Goal: Task Accomplishment & Management: Manage account settings

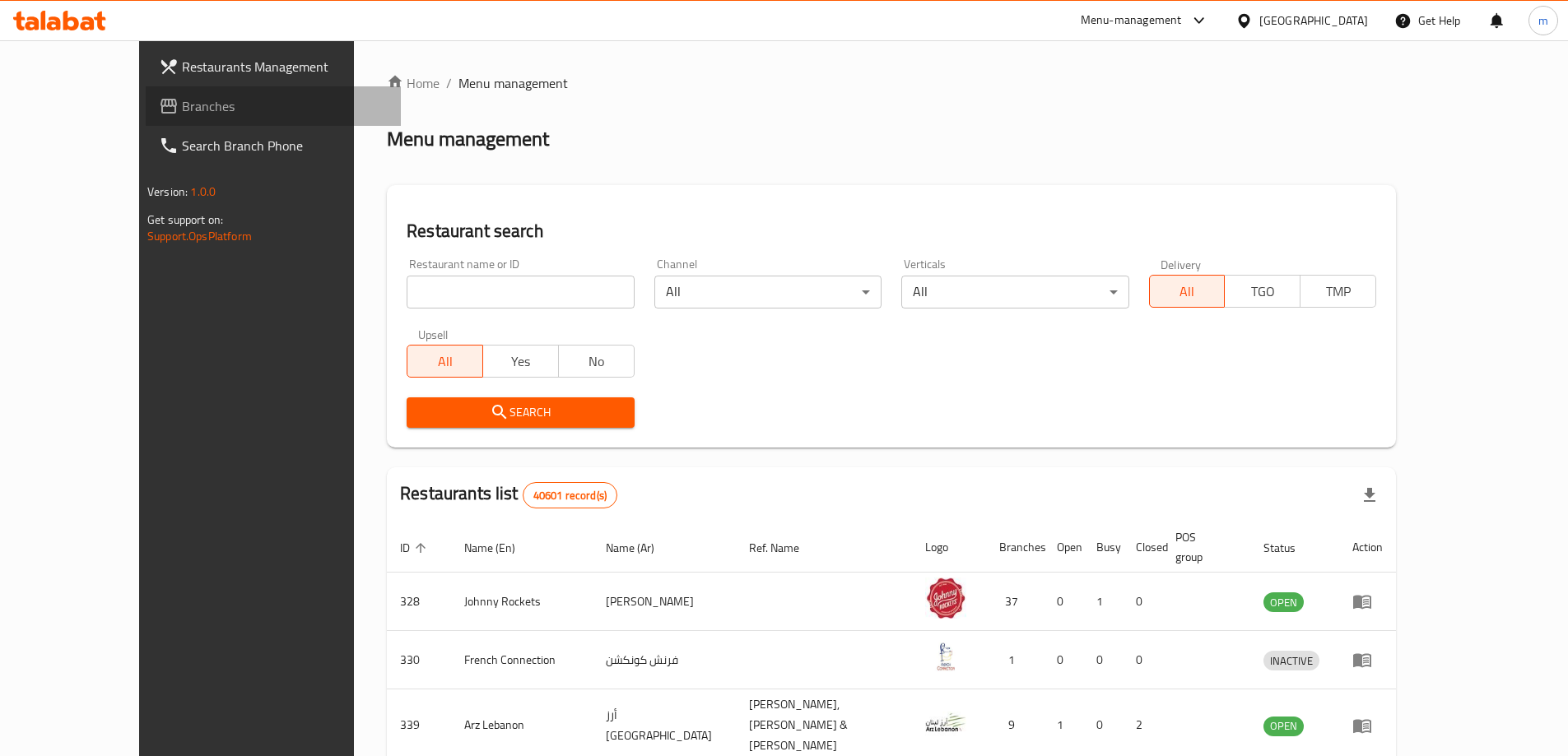
click at [182, 100] on span "Branches" at bounding box center [285, 105] width 206 height 20
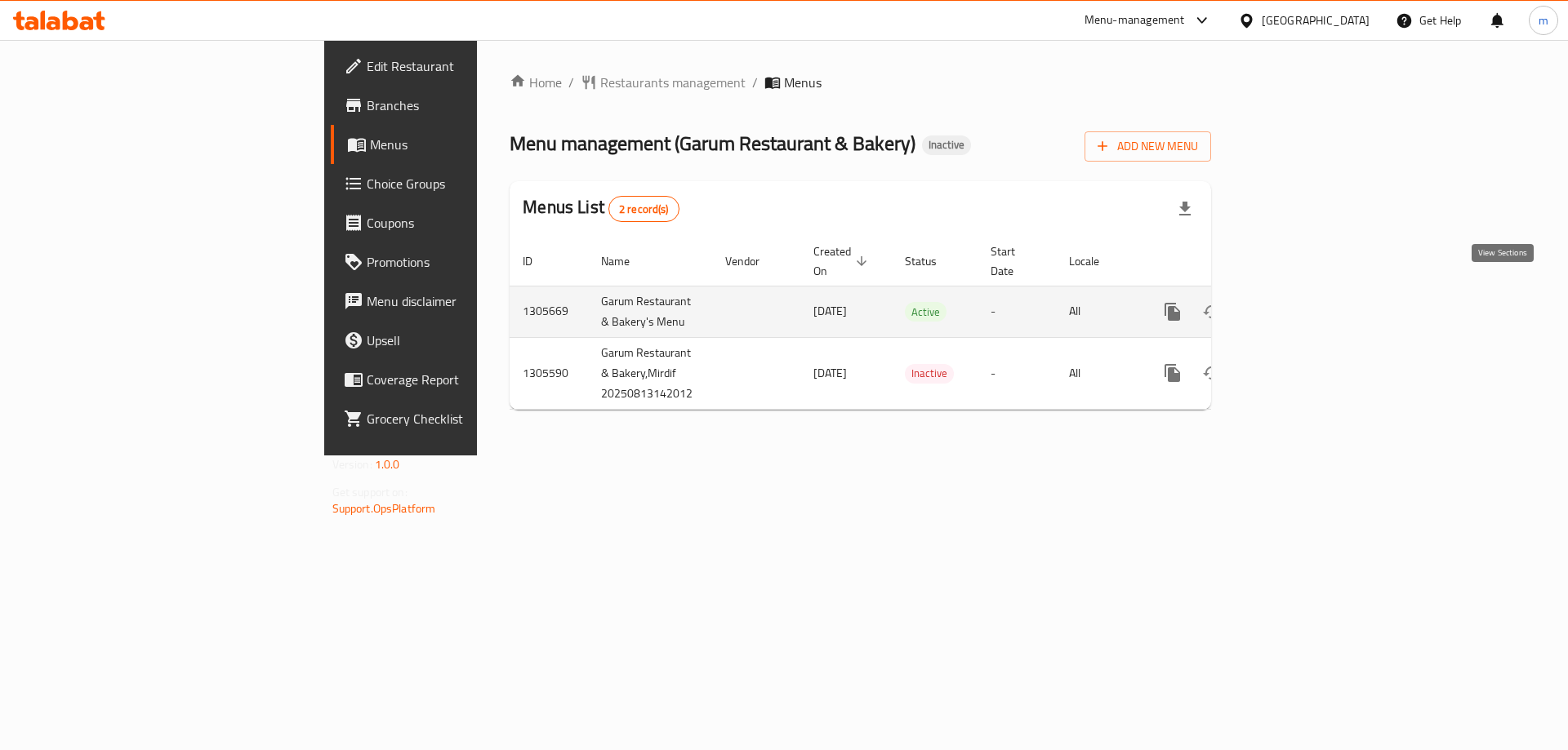
click at [1310, 292] on link "enhanced table" at bounding box center [1291, 312] width 40 height 40
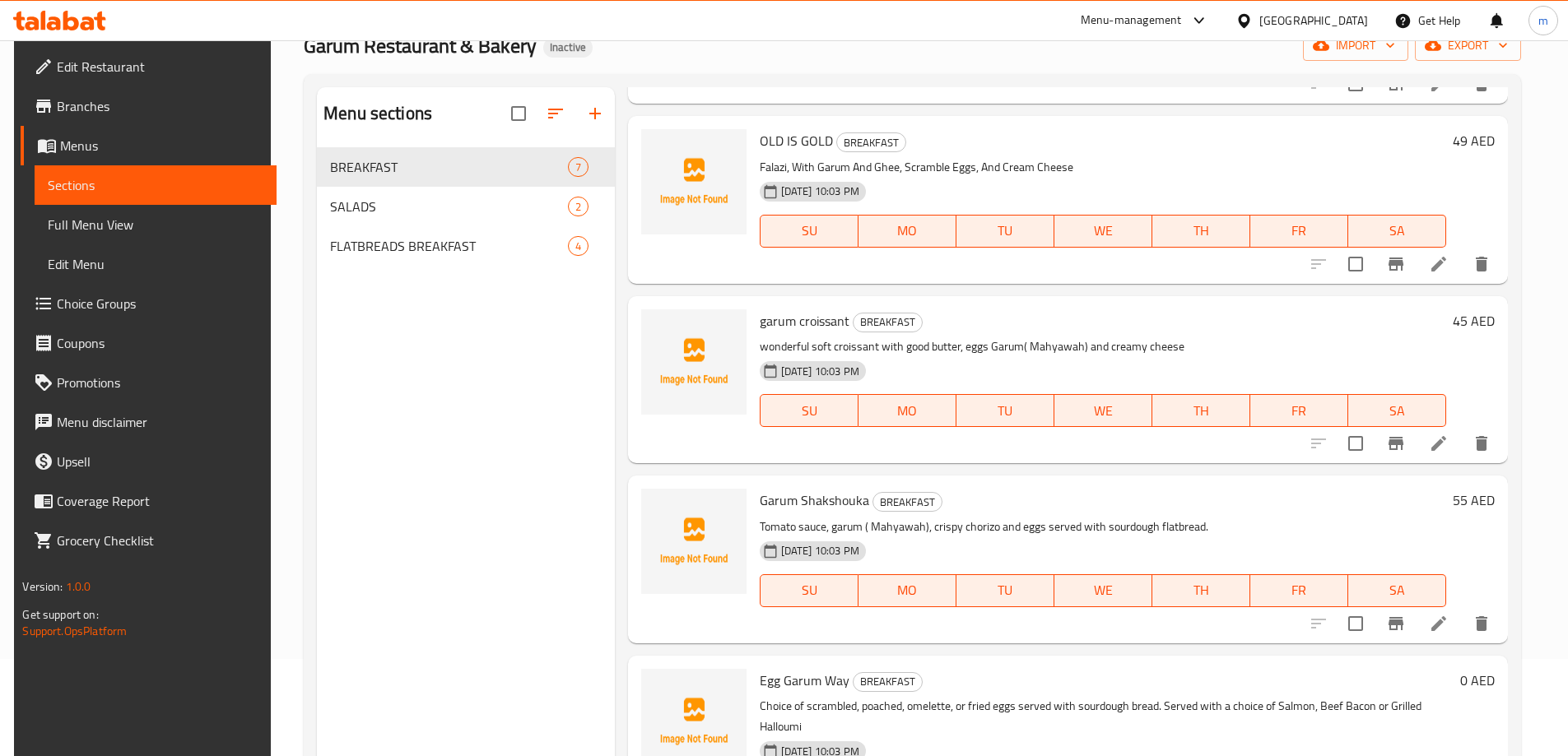
scroll to position [230, 0]
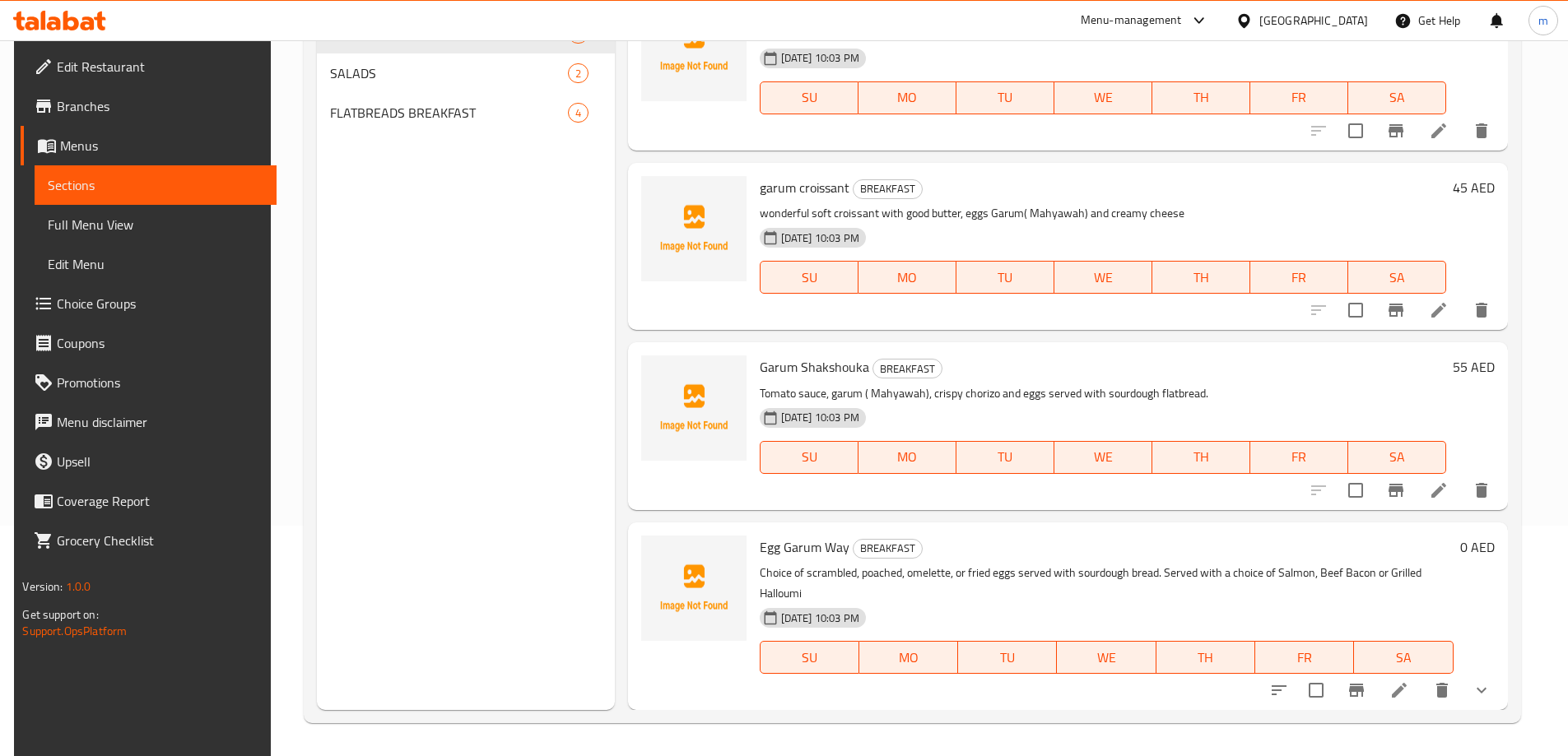
click at [785, 552] on span "Egg Garum Way" at bounding box center [804, 547] width 90 height 25
copy h6 "Egg Garum Way"
click at [82, 311] on span "Choice Groups" at bounding box center [160, 303] width 206 height 20
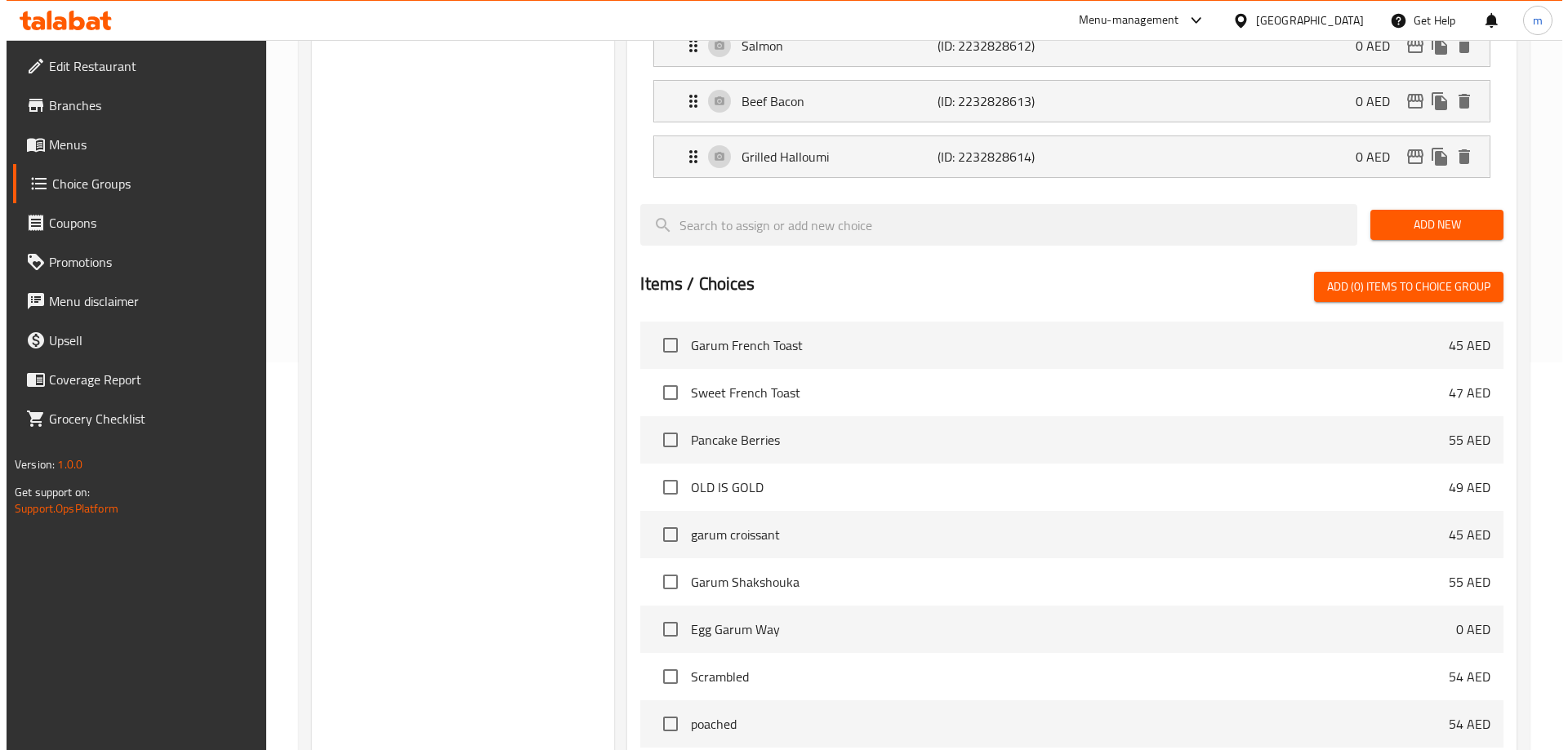
scroll to position [537, 0]
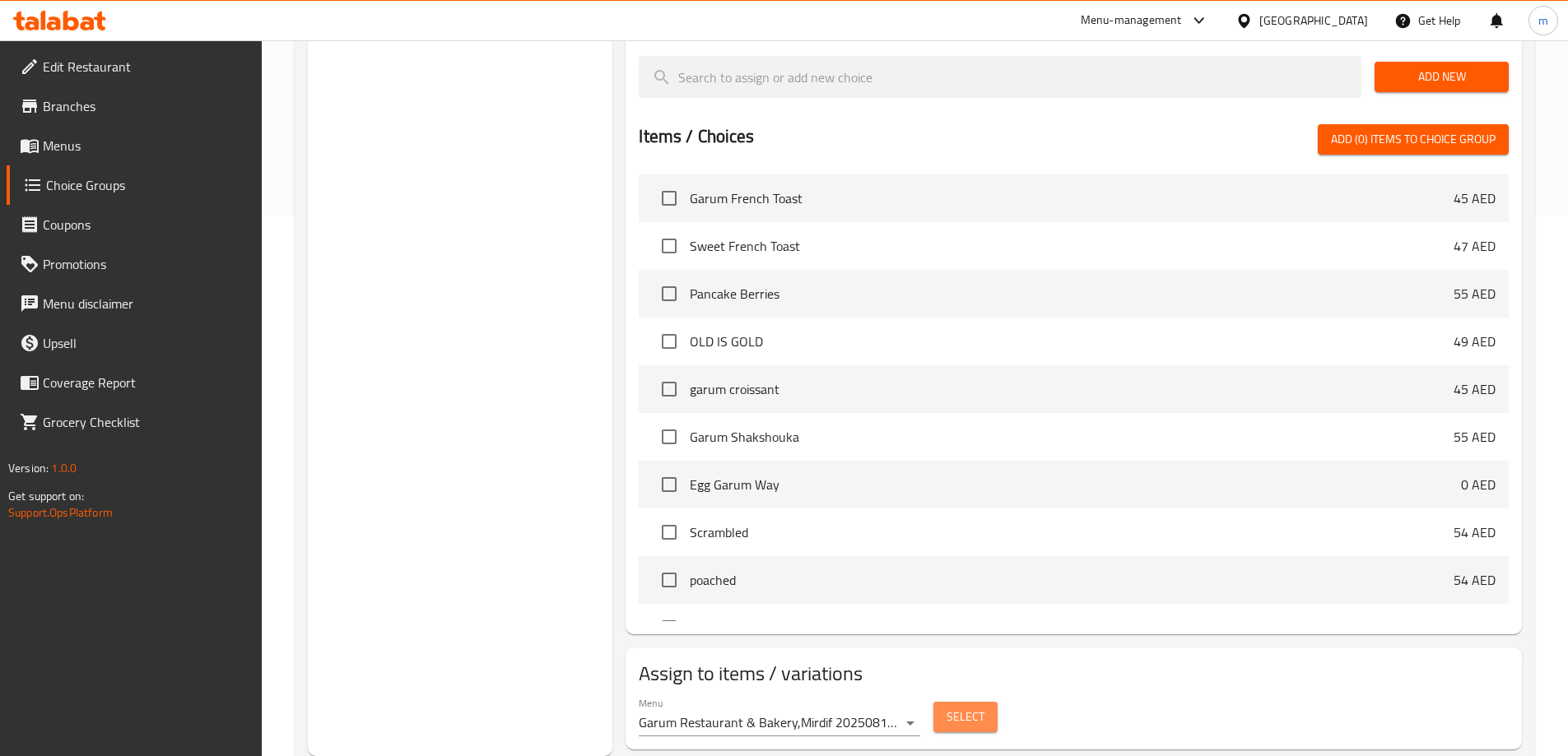
click at [965, 707] on span "Select" at bounding box center [965, 717] width 38 height 20
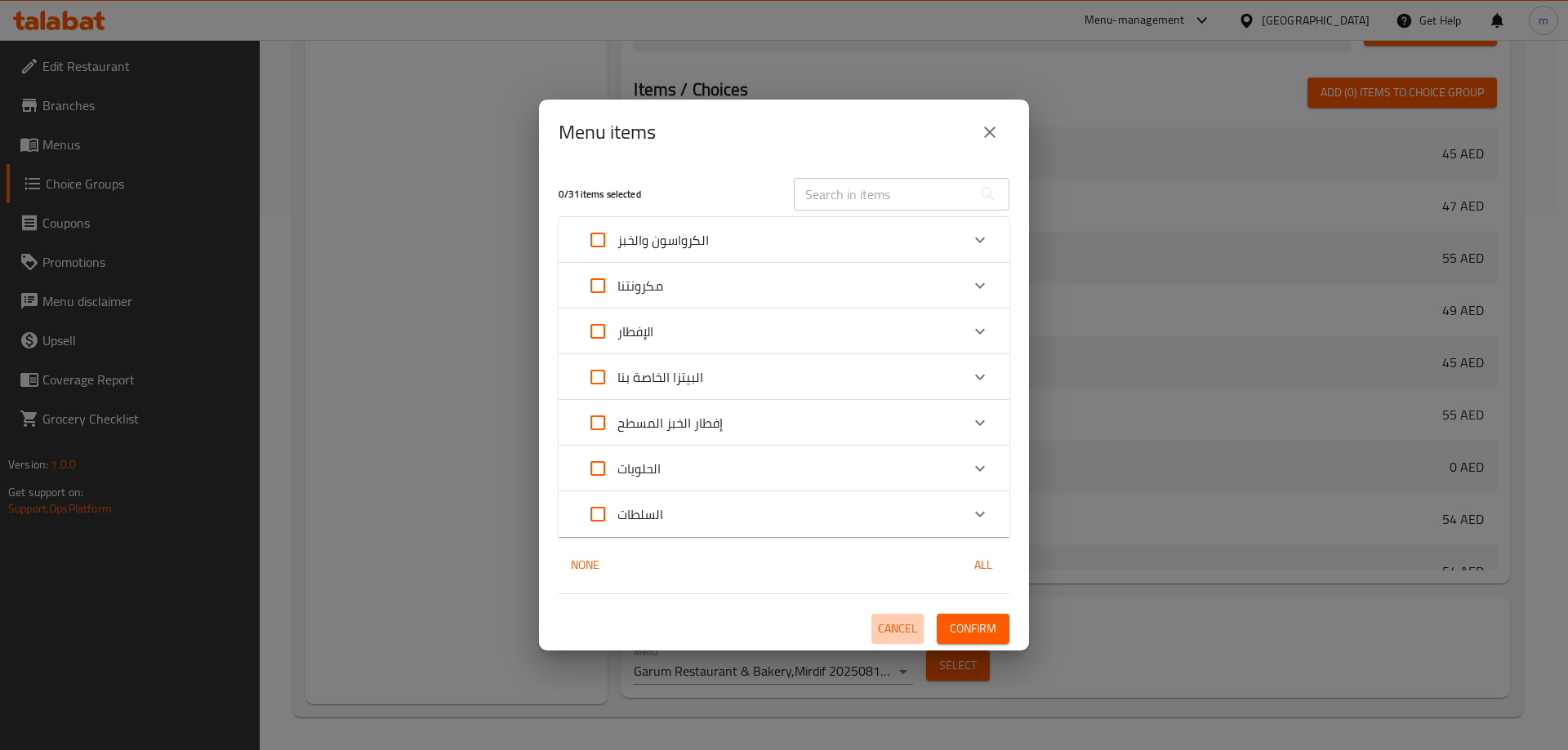
click at [900, 617] on button "Cancel" at bounding box center [898, 629] width 52 height 30
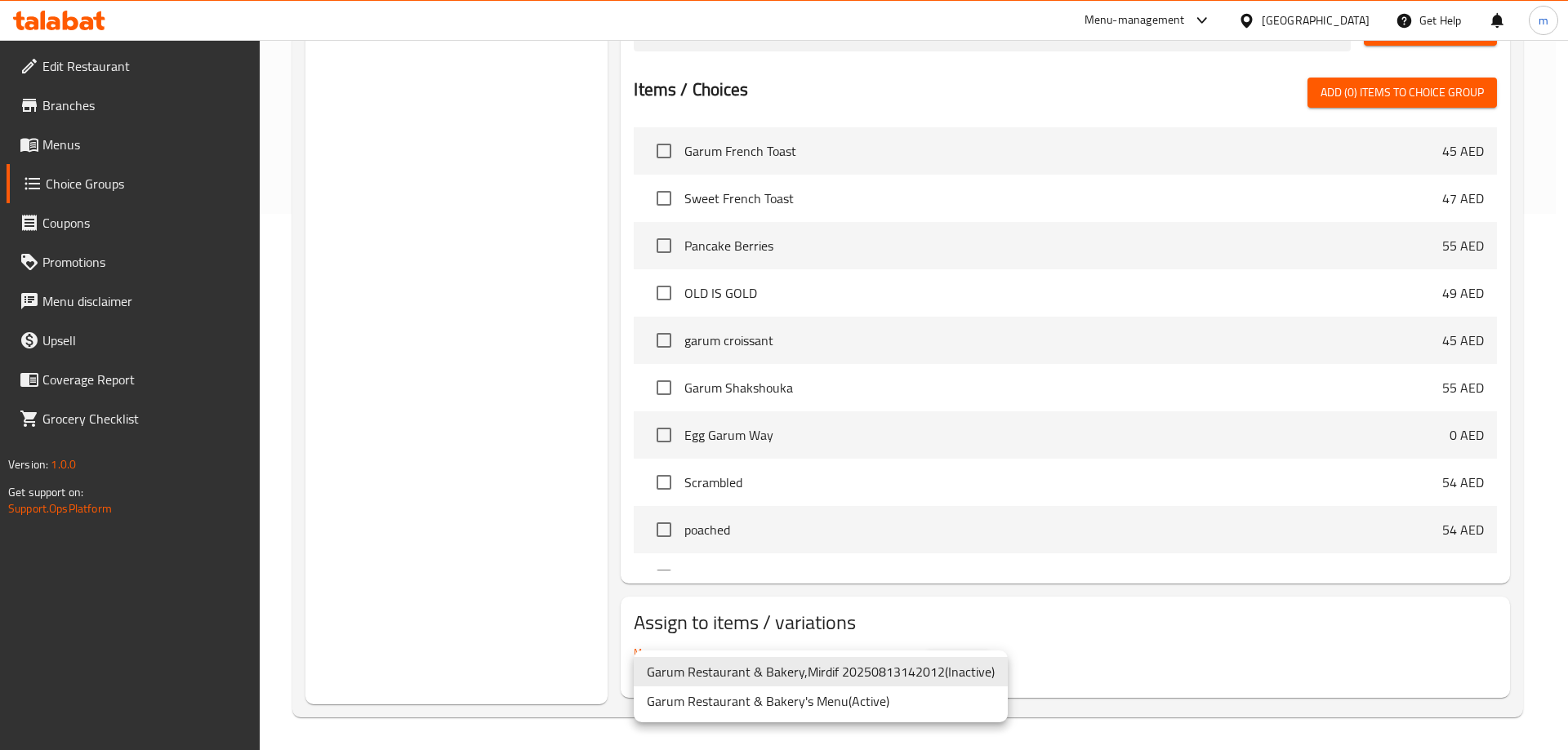
click at [854, 694] on li "Garum Restaurant & Bakery's Menu ( Active )" at bounding box center [821, 701] width 374 height 29
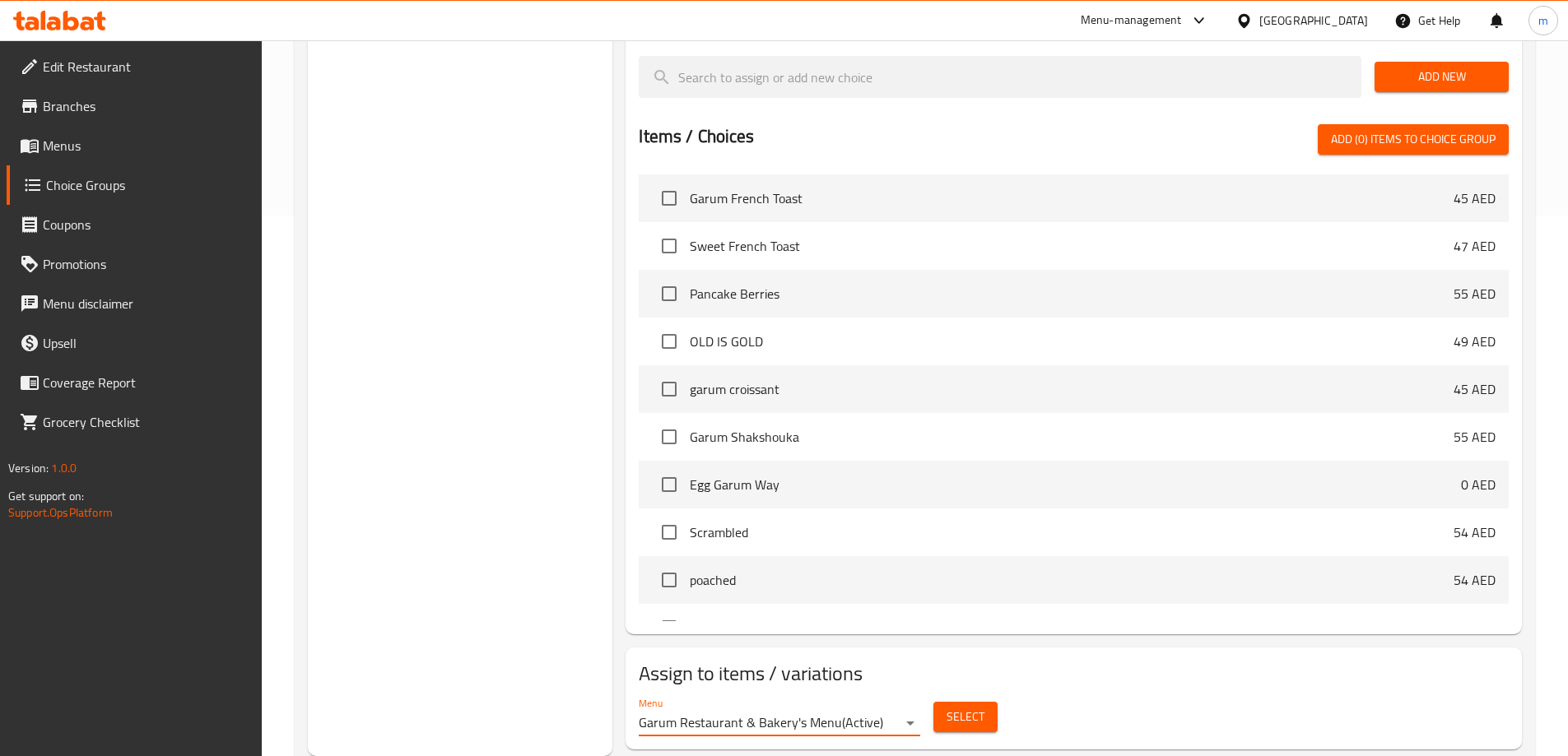
click at [939, 702] on button "Select" at bounding box center [966, 717] width 65 height 31
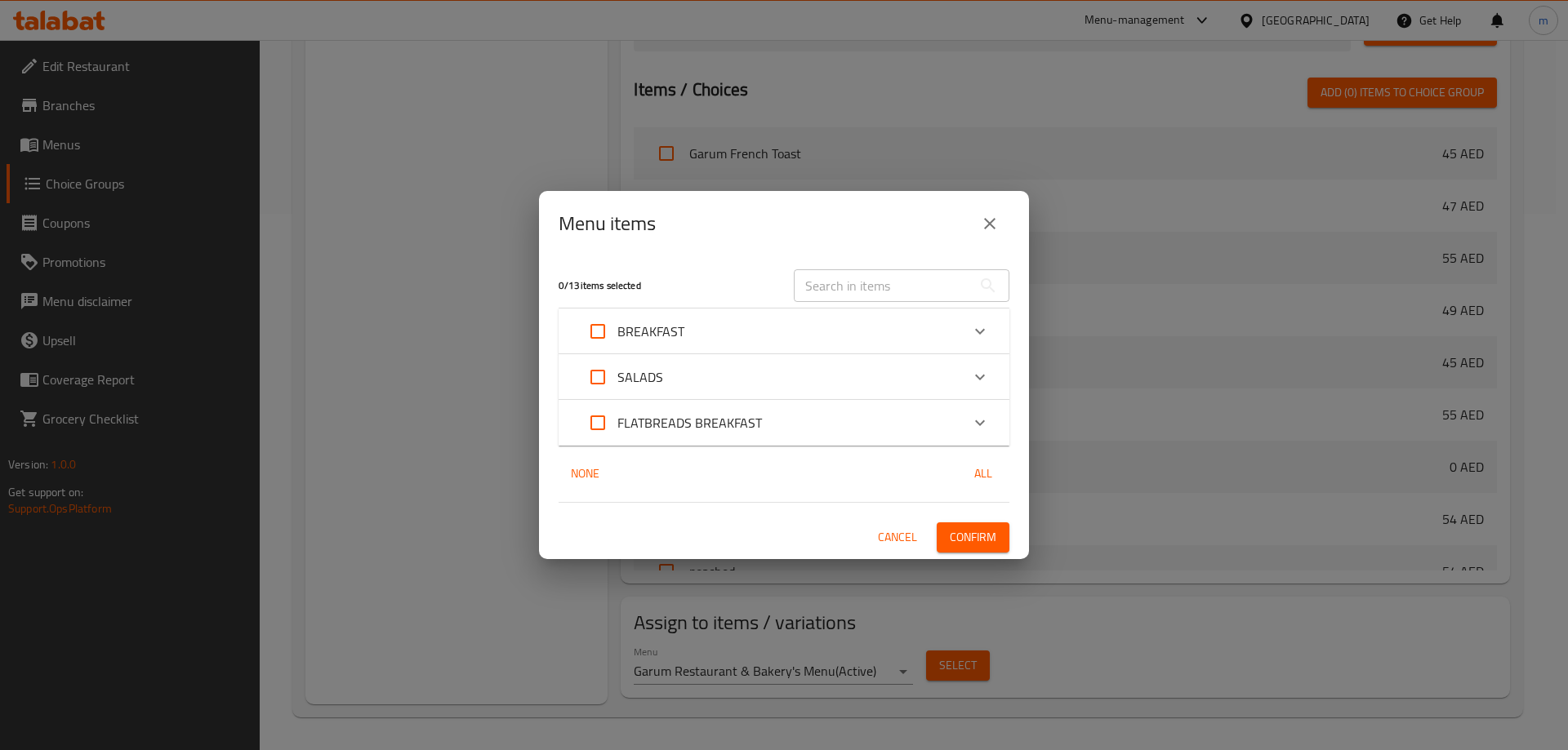
click at [728, 343] on div "BREAKFAST" at bounding box center [769, 331] width 382 height 40
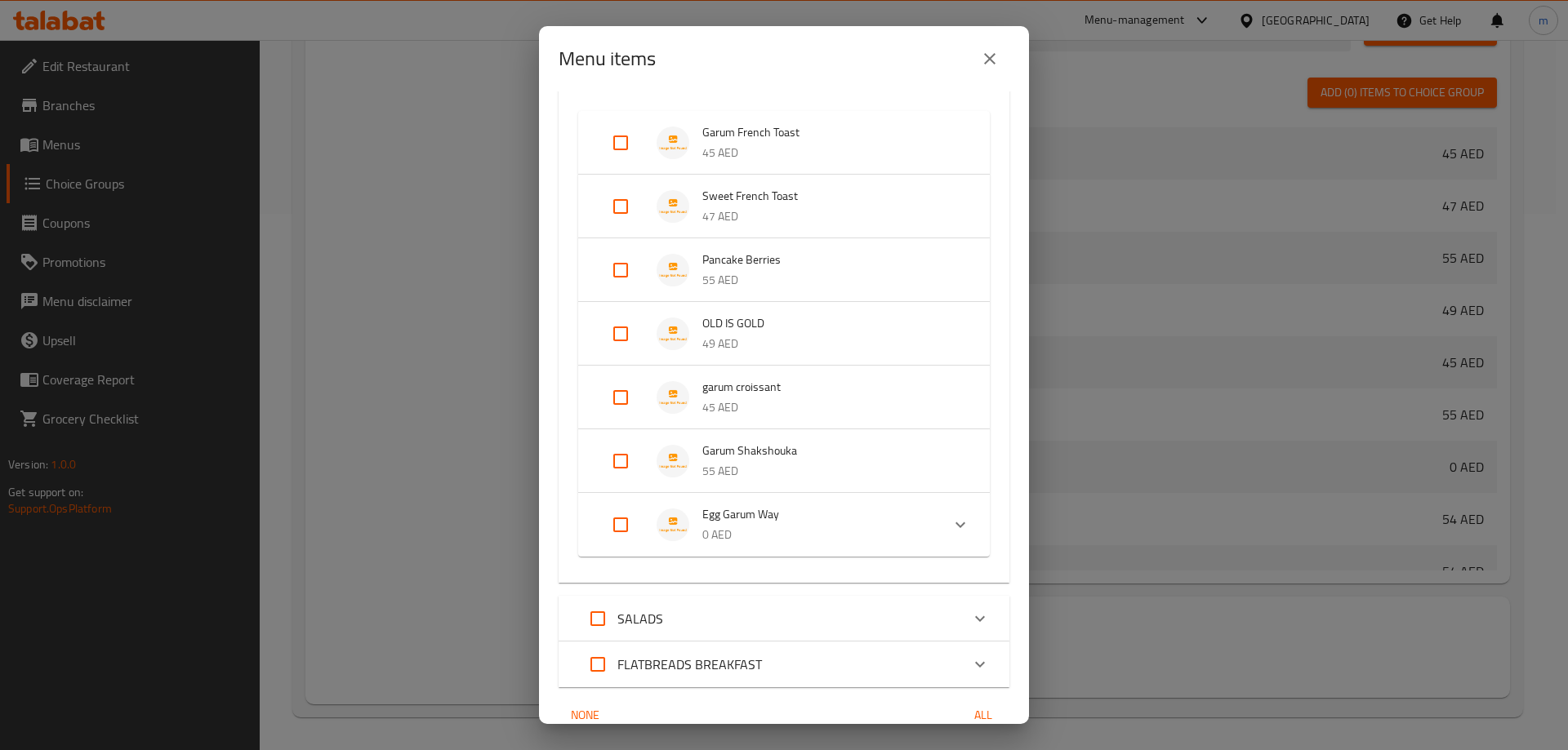
scroll to position [187, 0]
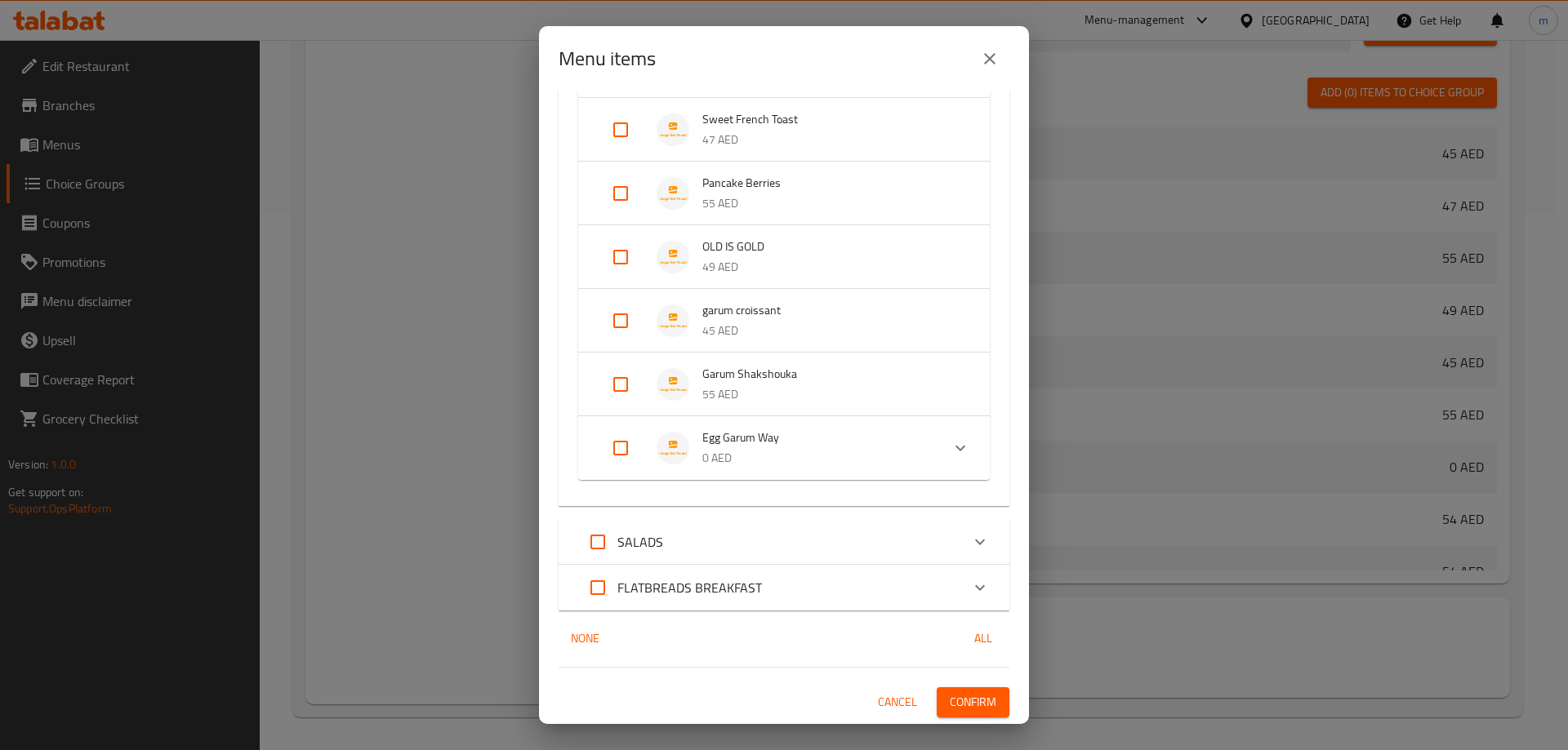
click at [624, 445] on input "Expand" at bounding box center [620, 448] width 40 height 40
checkbox input "true"
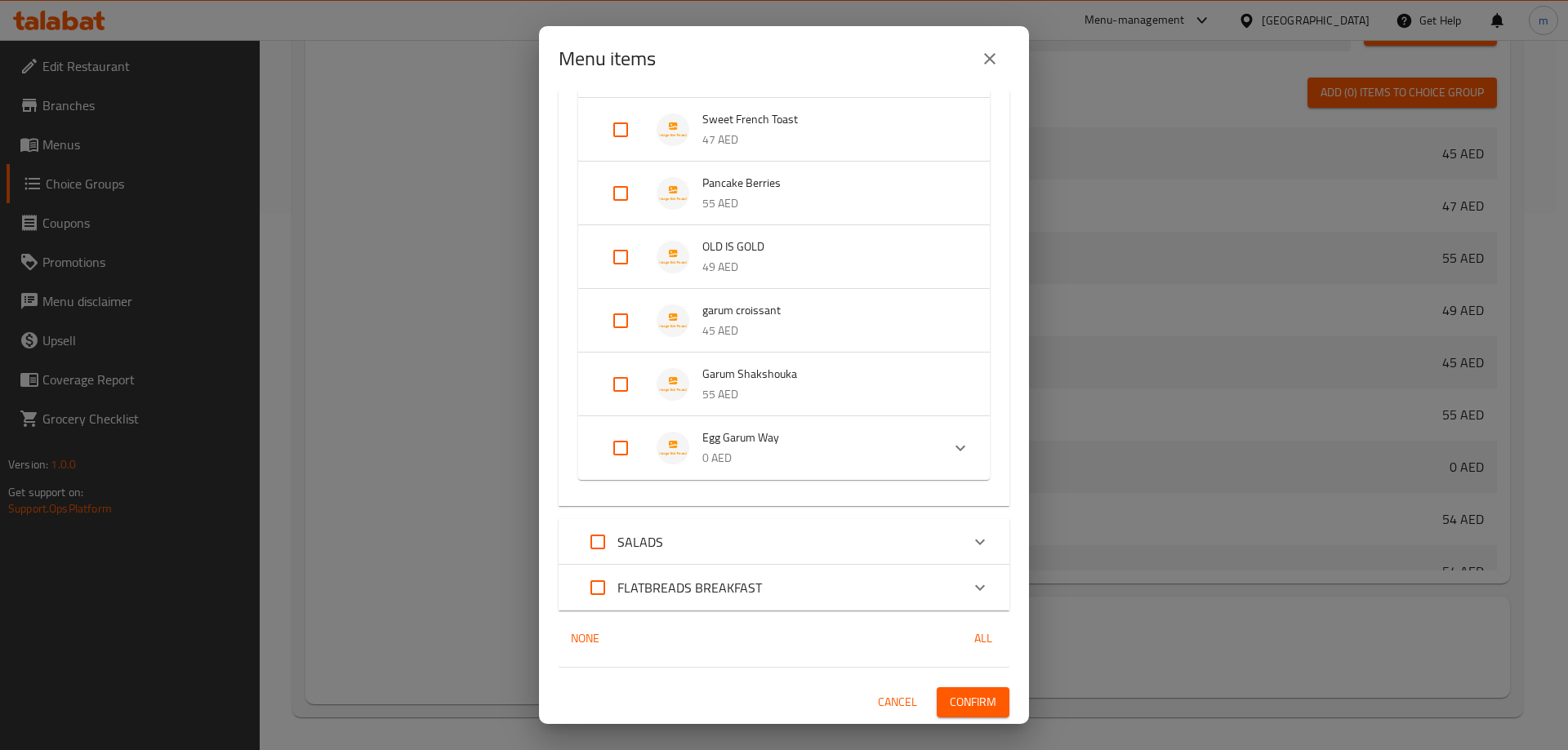
checkbox input "true"
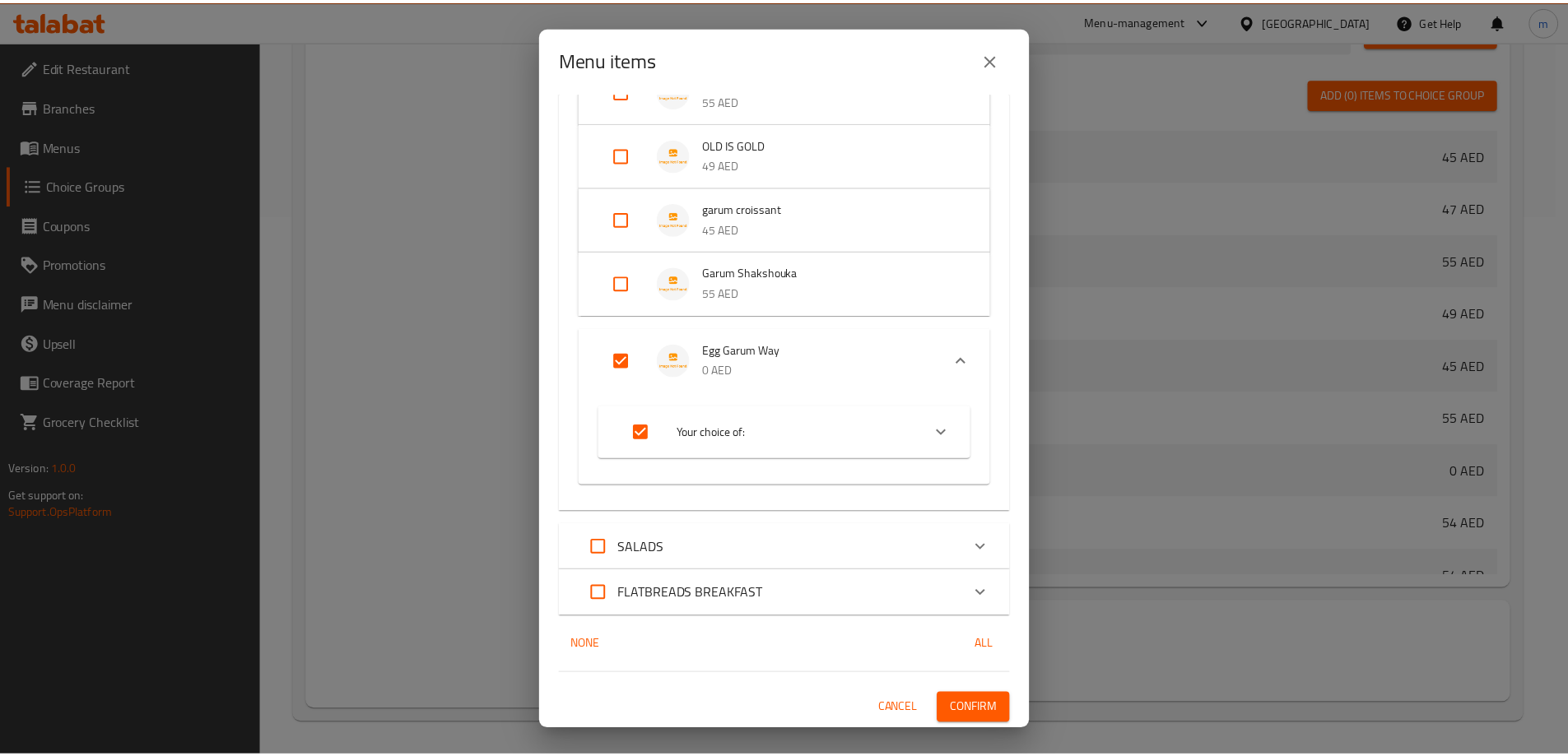
scroll to position [294, 0]
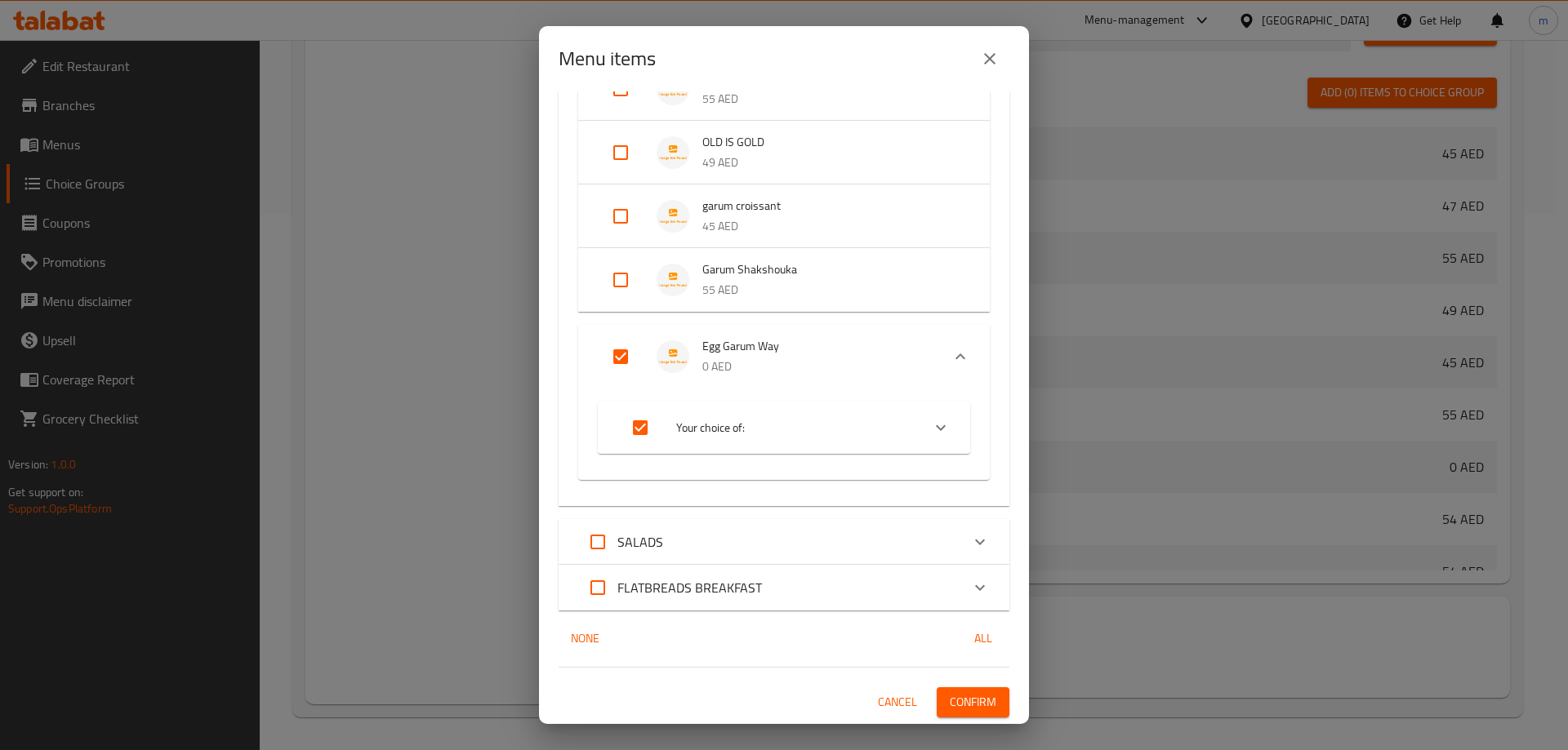
click at [967, 702] on span "Confirm" at bounding box center [973, 703] width 46 height 20
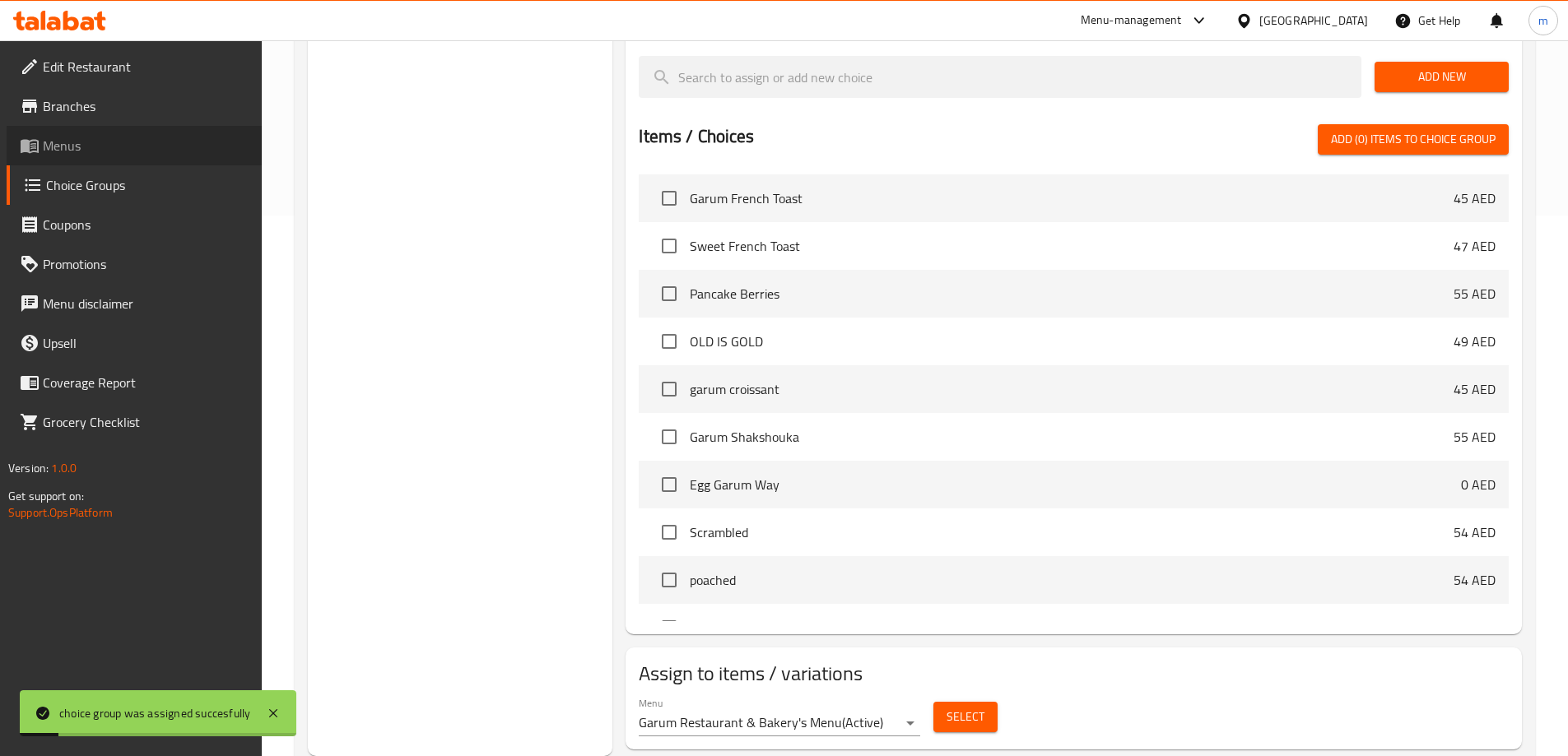
click at [78, 155] on span "Menus" at bounding box center [145, 145] width 206 height 20
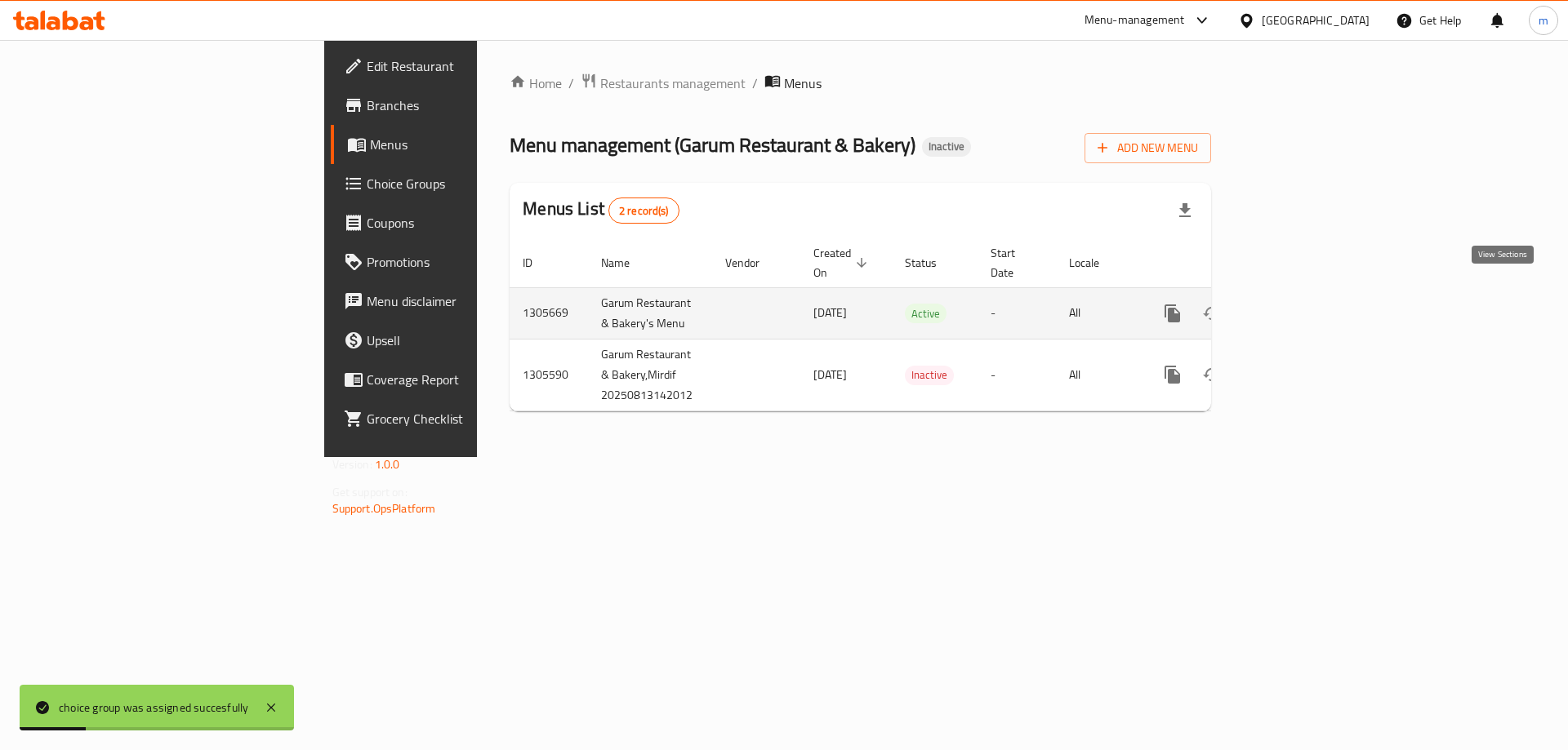
click at [1300, 303] on icon "enhanced table" at bounding box center [1290, 313] width 19 height 19
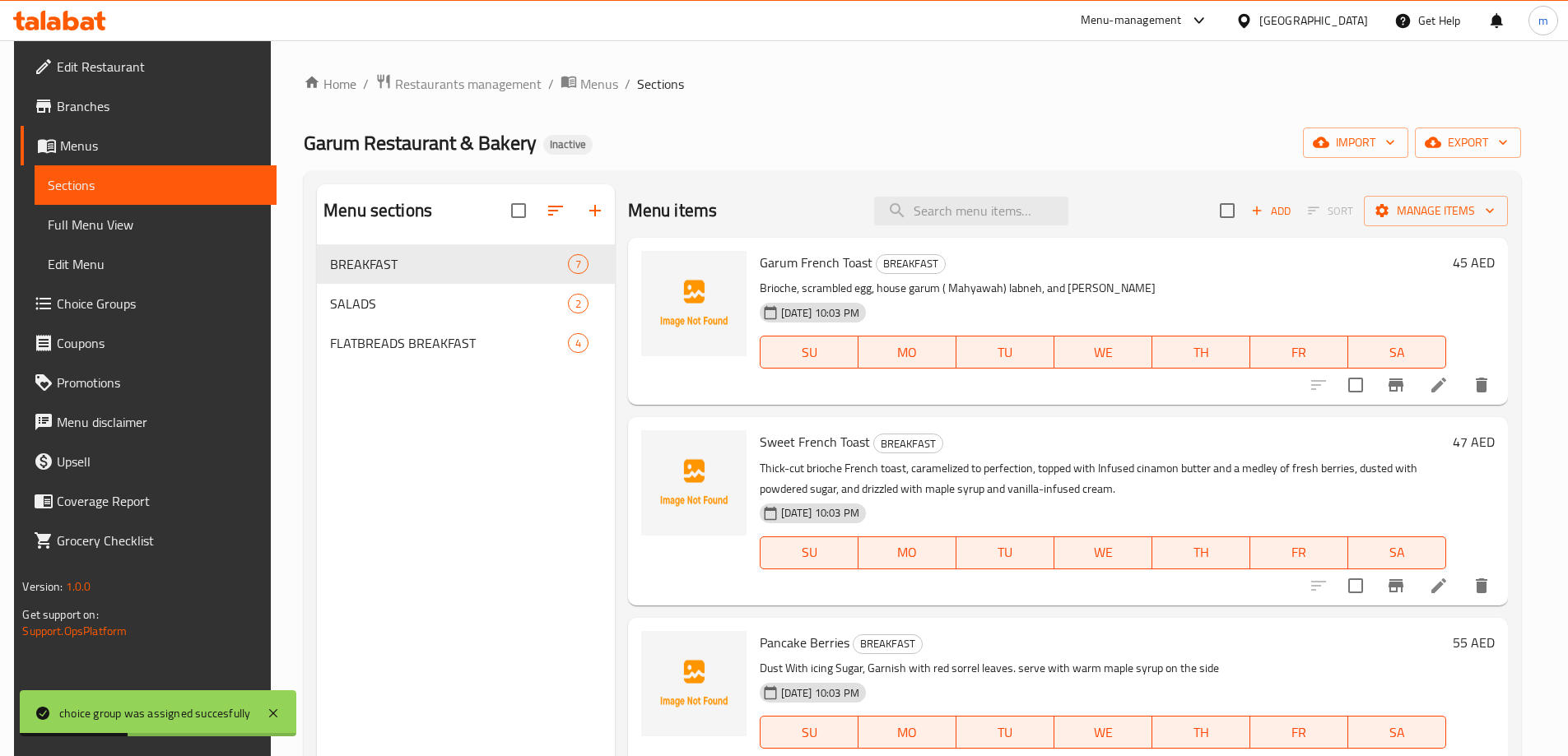
click at [133, 231] on span "Full Menu View" at bounding box center [155, 224] width 215 height 20
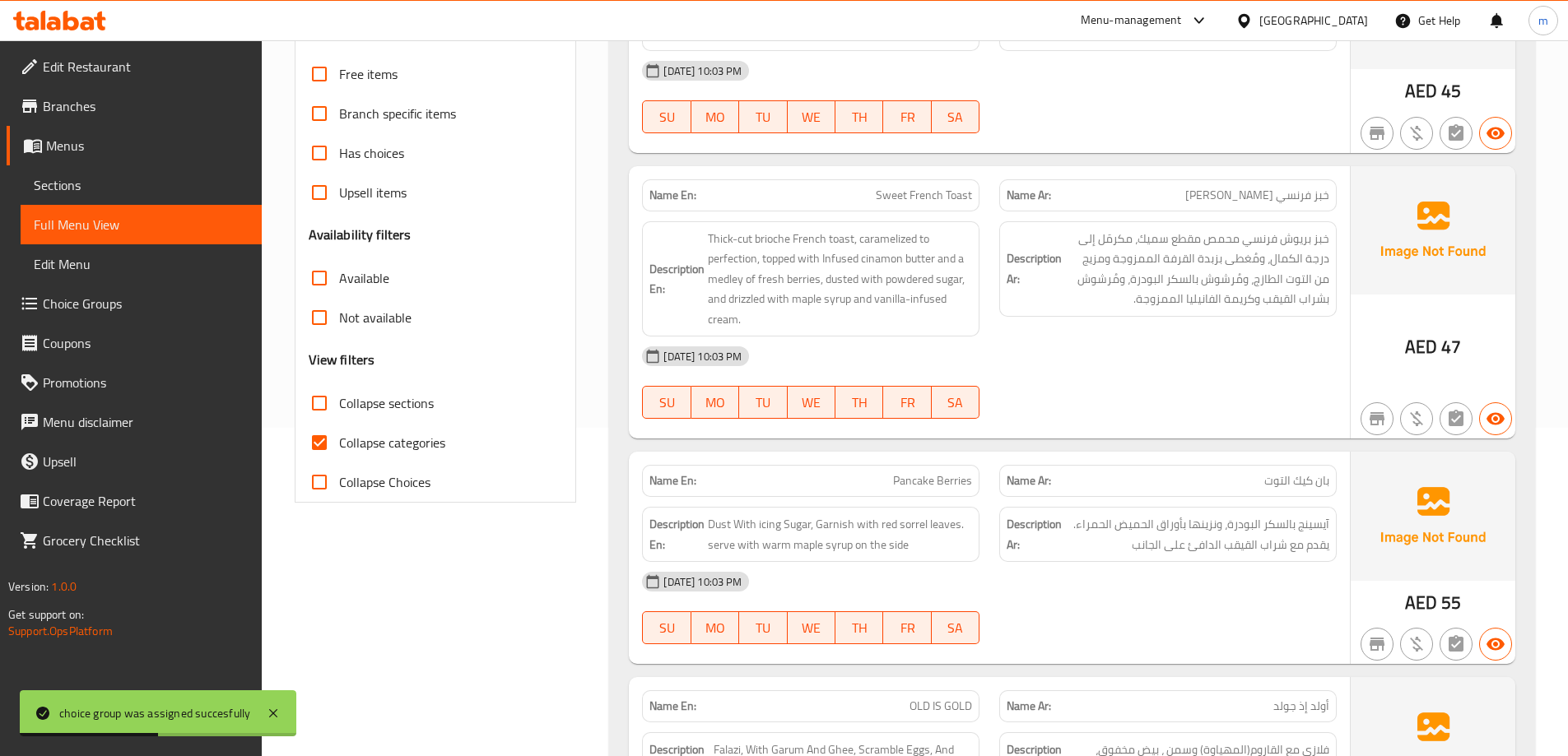
scroll to position [330, 0]
click at [431, 443] on span "Collapse categories" at bounding box center [392, 442] width 106 height 20
click at [339, 443] on input "Collapse categories" at bounding box center [319, 442] width 40 height 40
checkbox input "false"
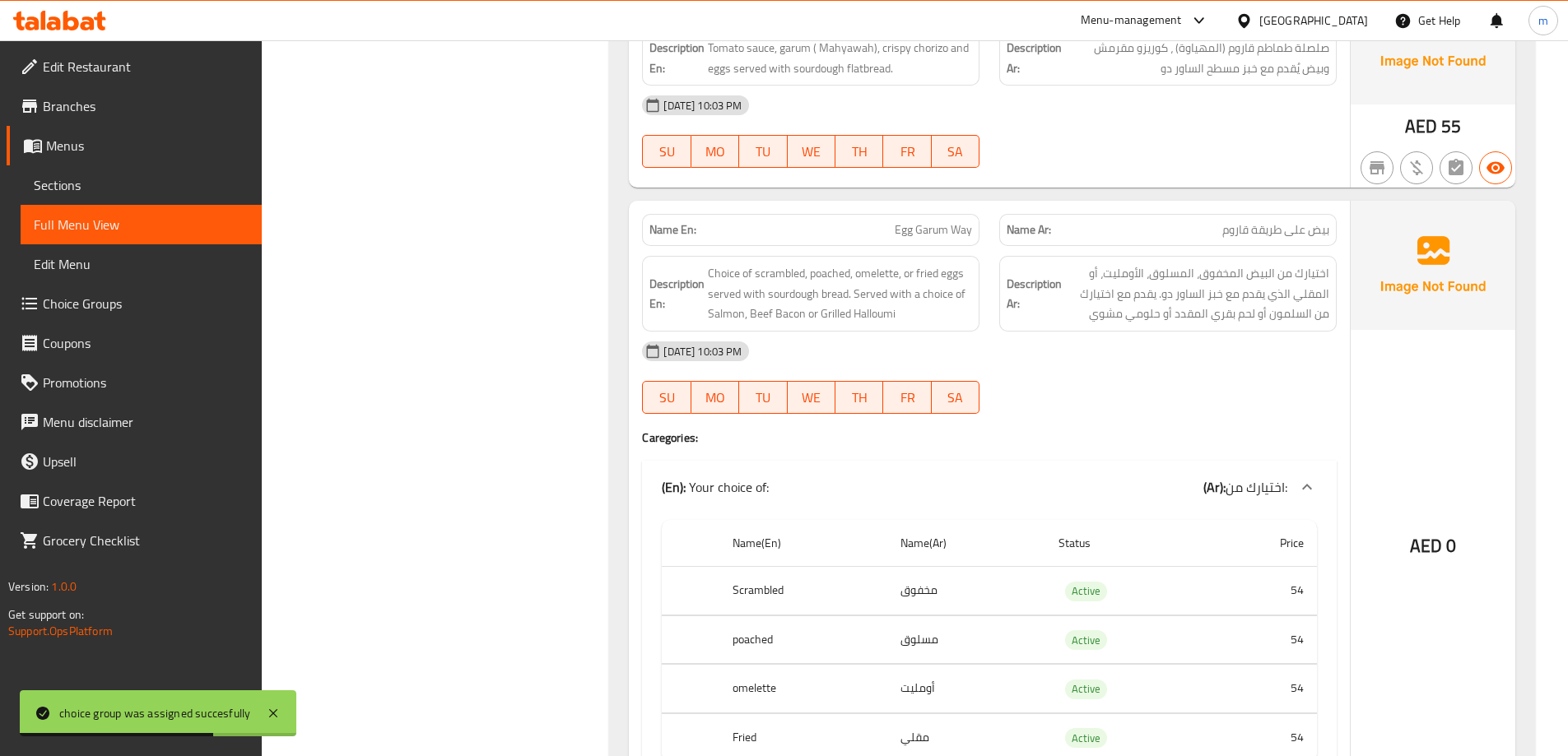
scroll to position [1893, 0]
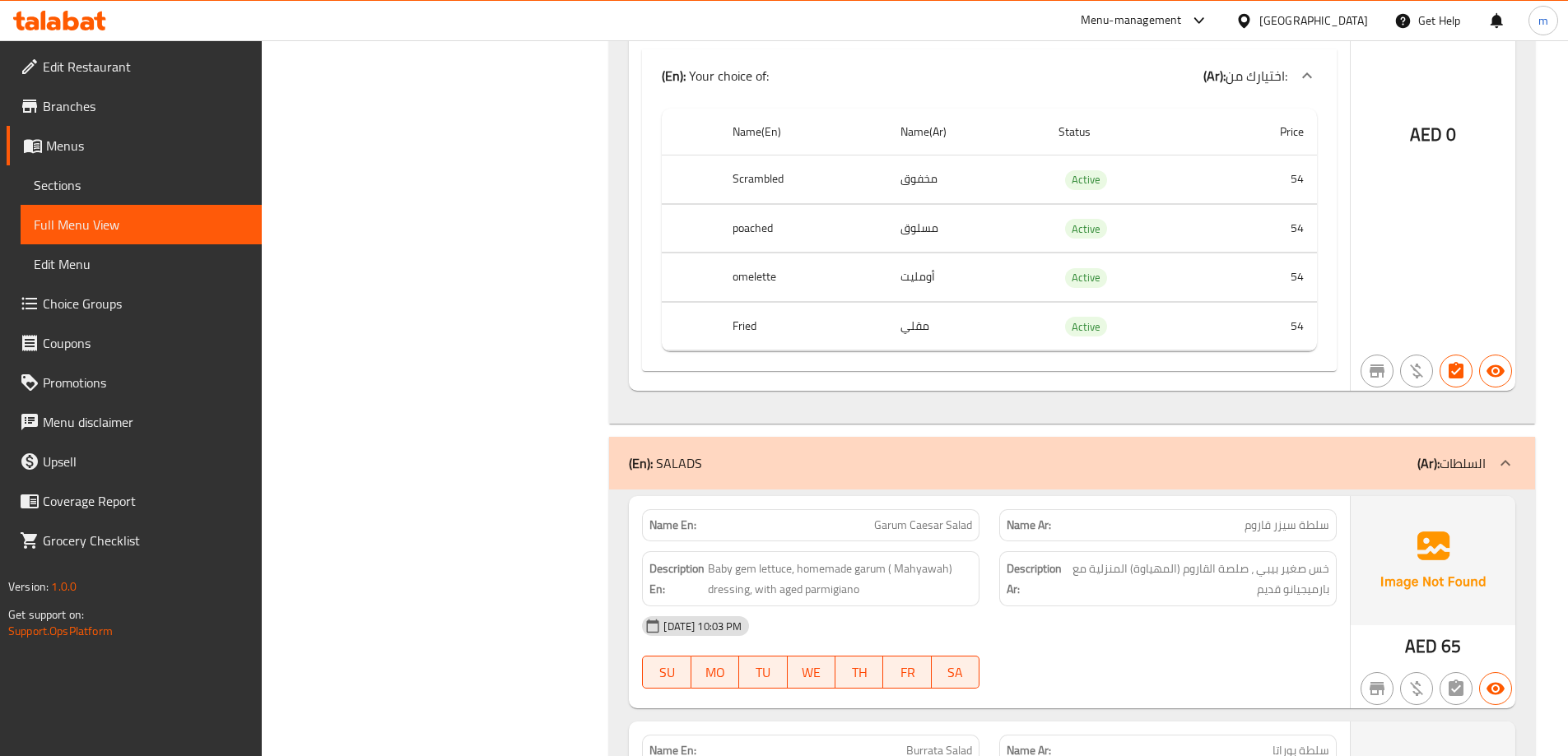
click at [1246, 215] on td "54" at bounding box center [1261, 228] width 110 height 48
click at [1071, 243] on td "Active" at bounding box center [1126, 228] width 163 height 48
click at [849, 254] on th "omelette" at bounding box center [804, 277] width 168 height 48
click at [42, 309] on span at bounding box center [31, 303] width 23 height 20
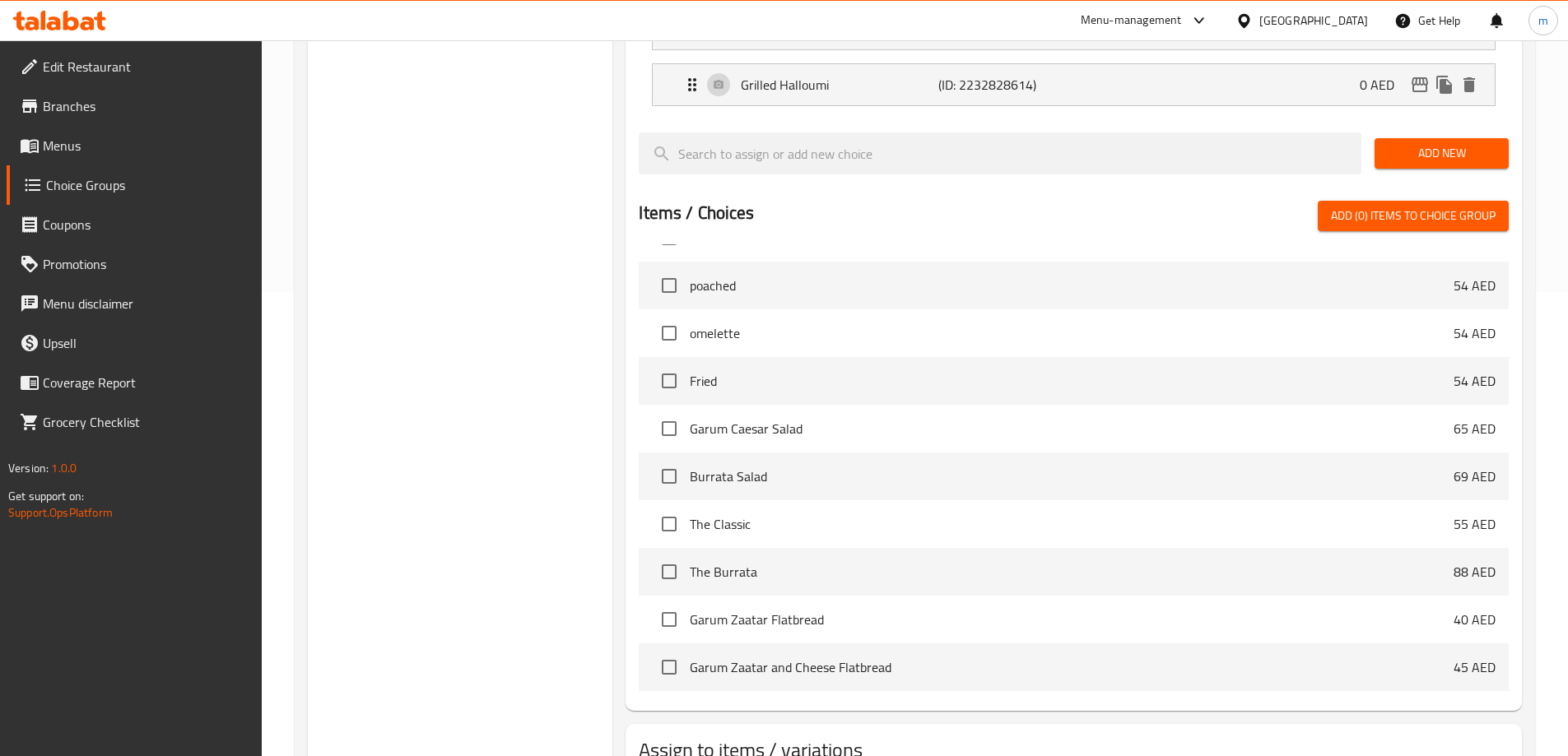
scroll to position [541, 0]
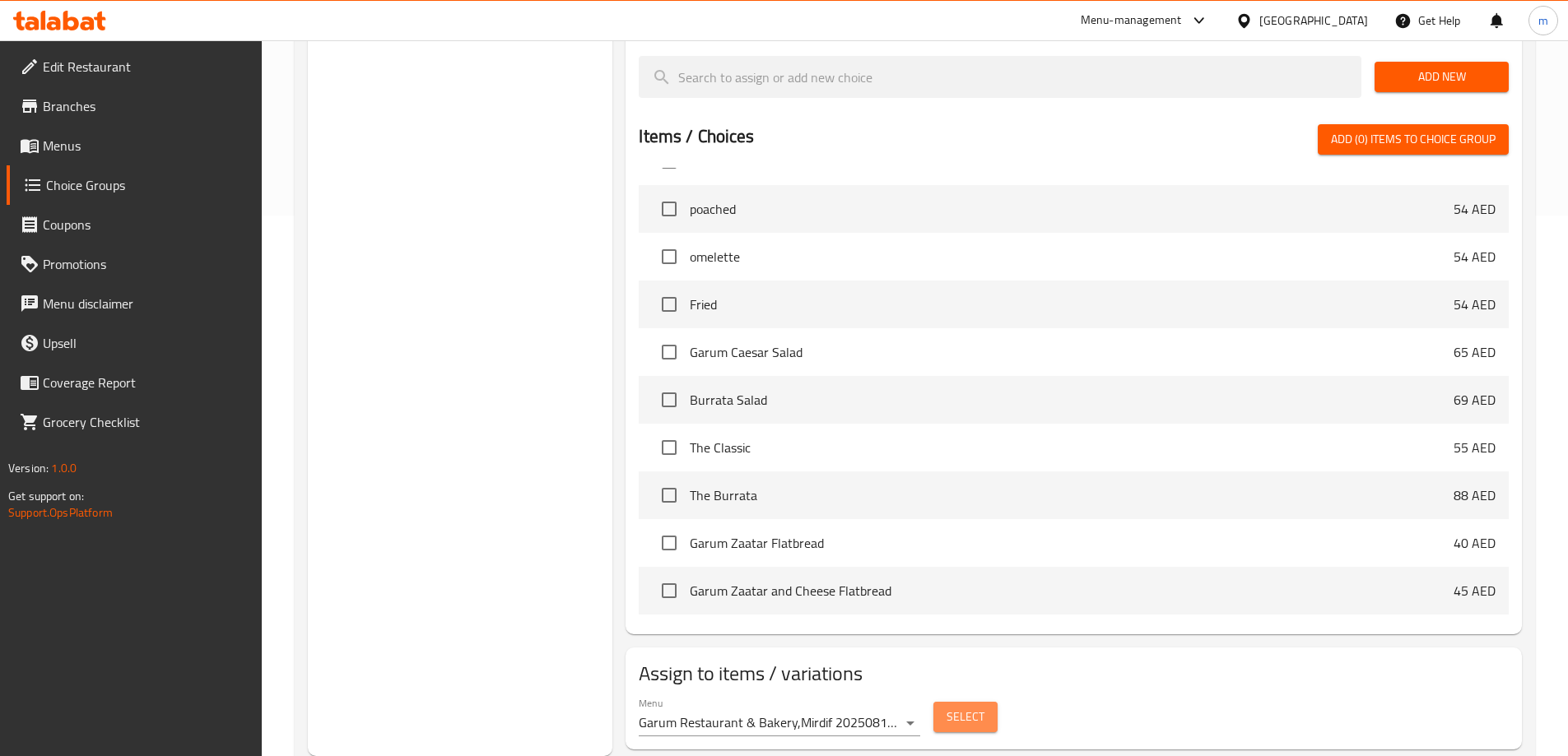
click at [962, 707] on span "Select" at bounding box center [965, 717] width 38 height 20
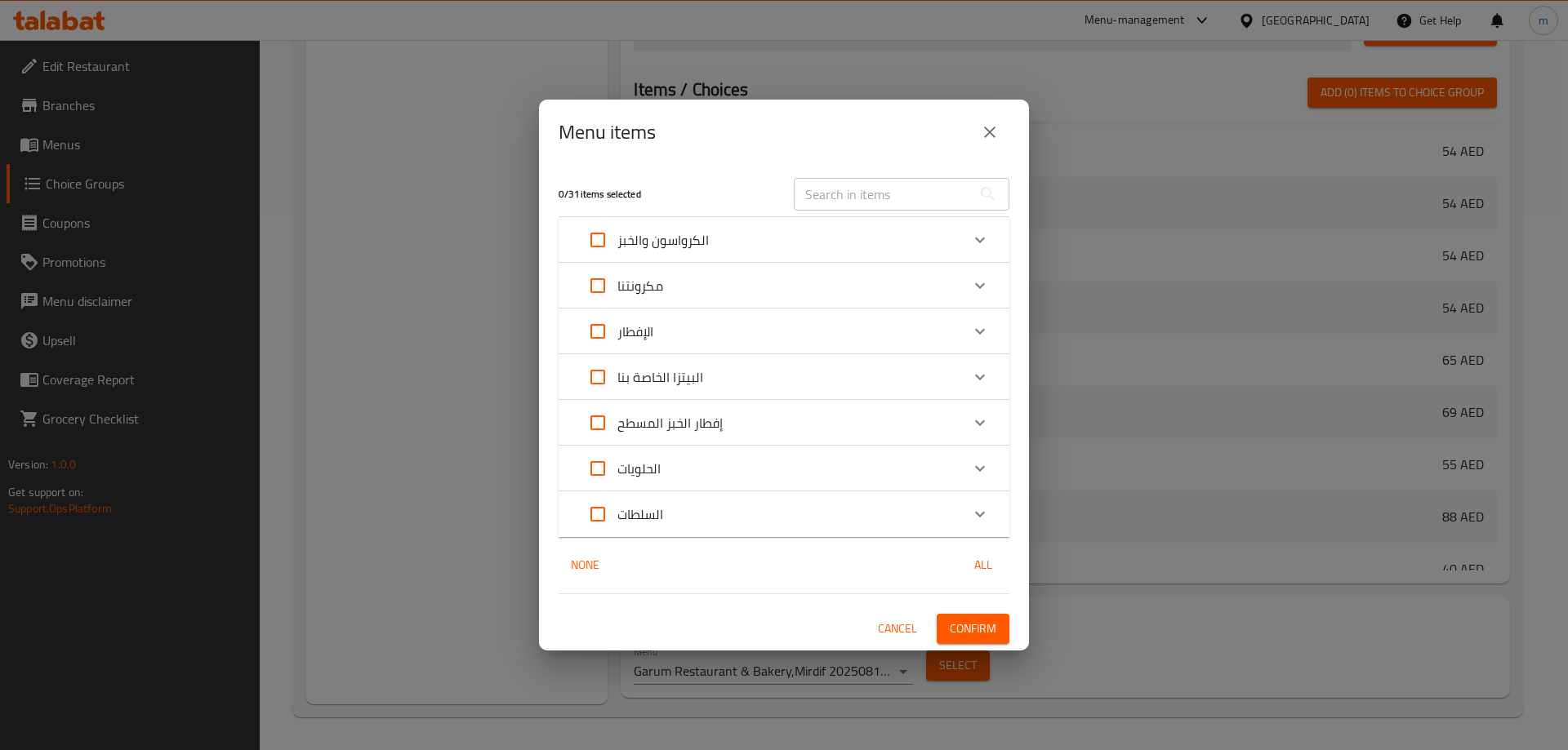
click at [942, 683] on div "Menu items 0 / 31 items selected ​ الكرواسون والخبز bread & butter 25 AED butte…" at bounding box center [784, 375] width 1568 height 750
click at [895, 614] on button "Cancel" at bounding box center [898, 629] width 52 height 30
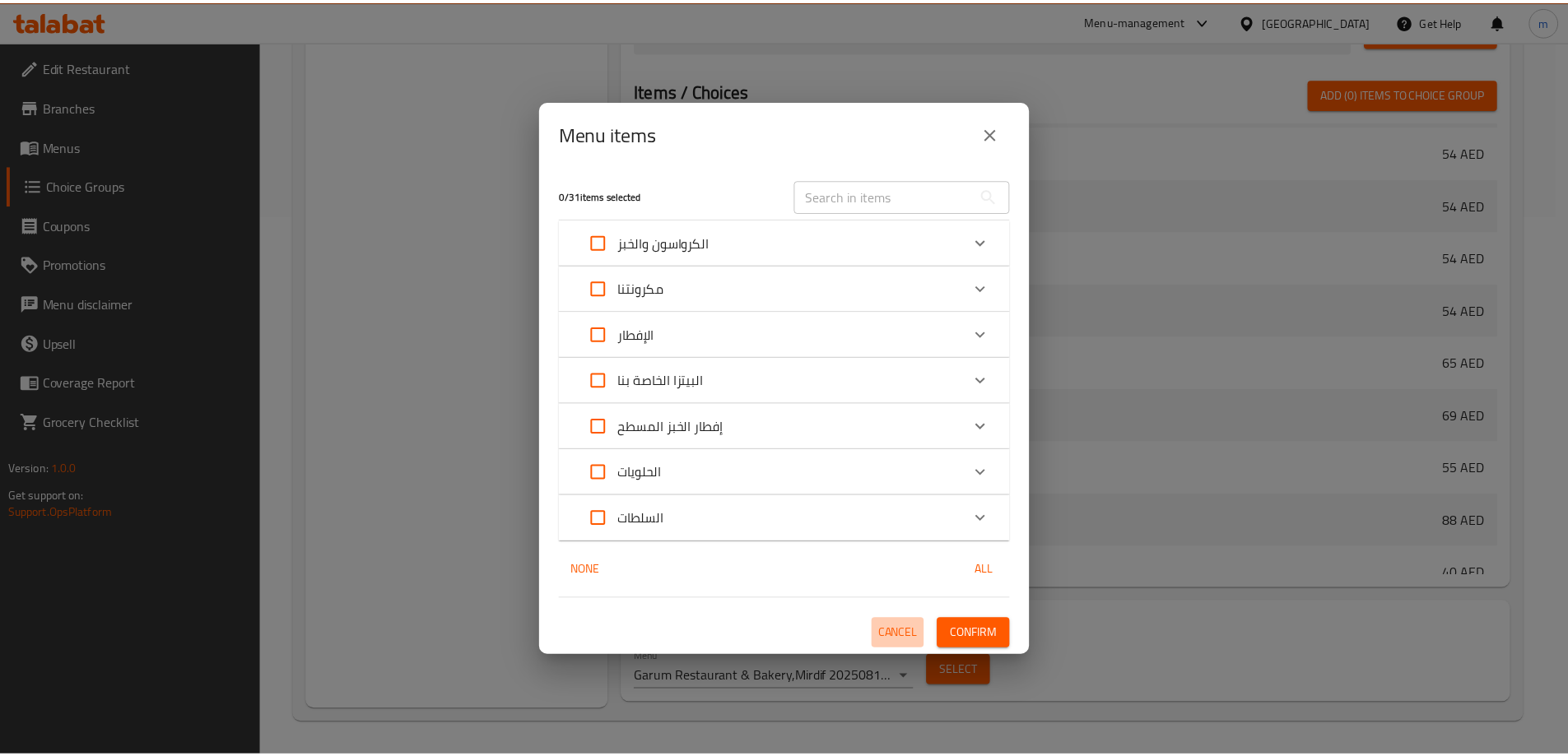
scroll to position [341, 0]
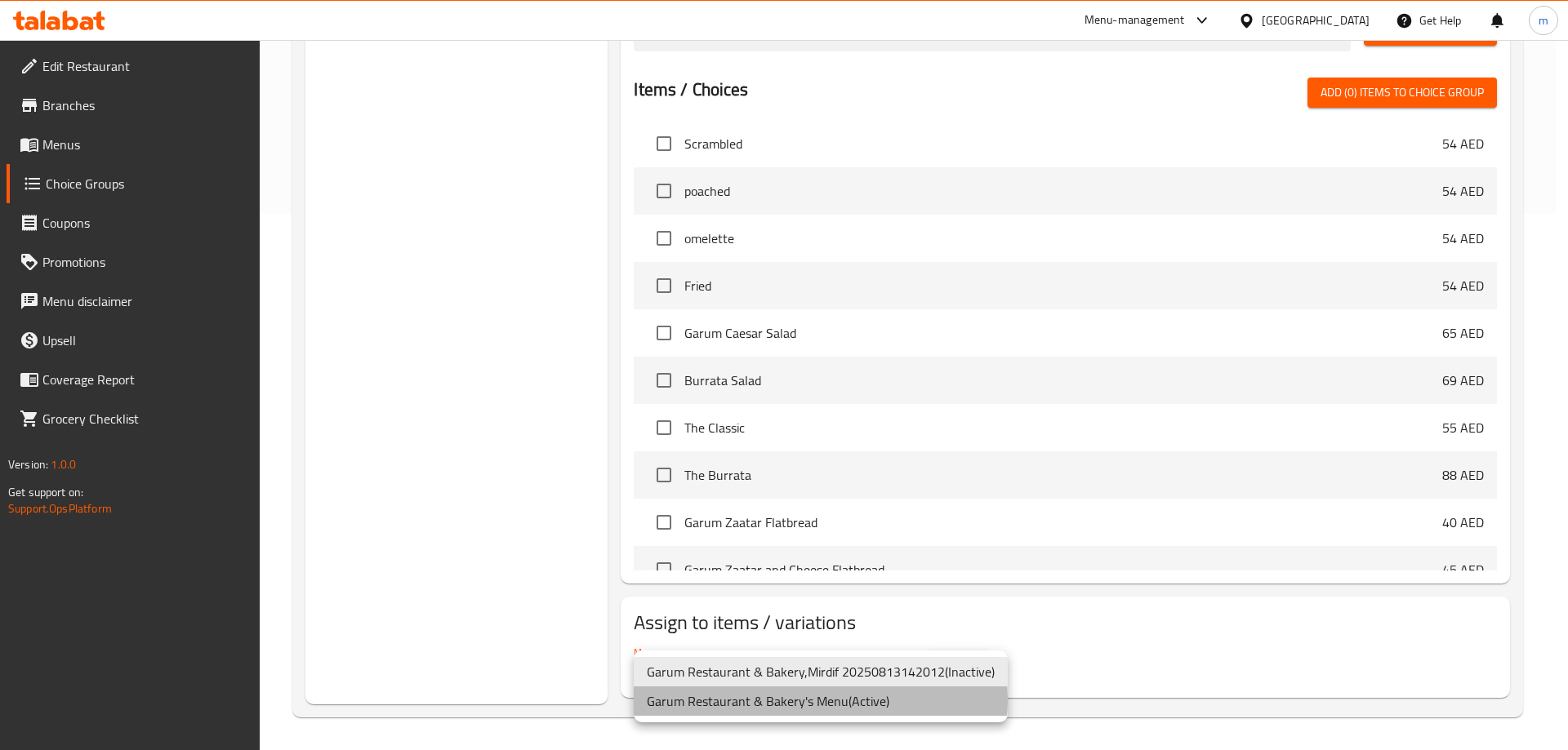
click at [784, 700] on li "Garum Restaurant & Bakery's Menu ( Active )" at bounding box center [821, 701] width 374 height 29
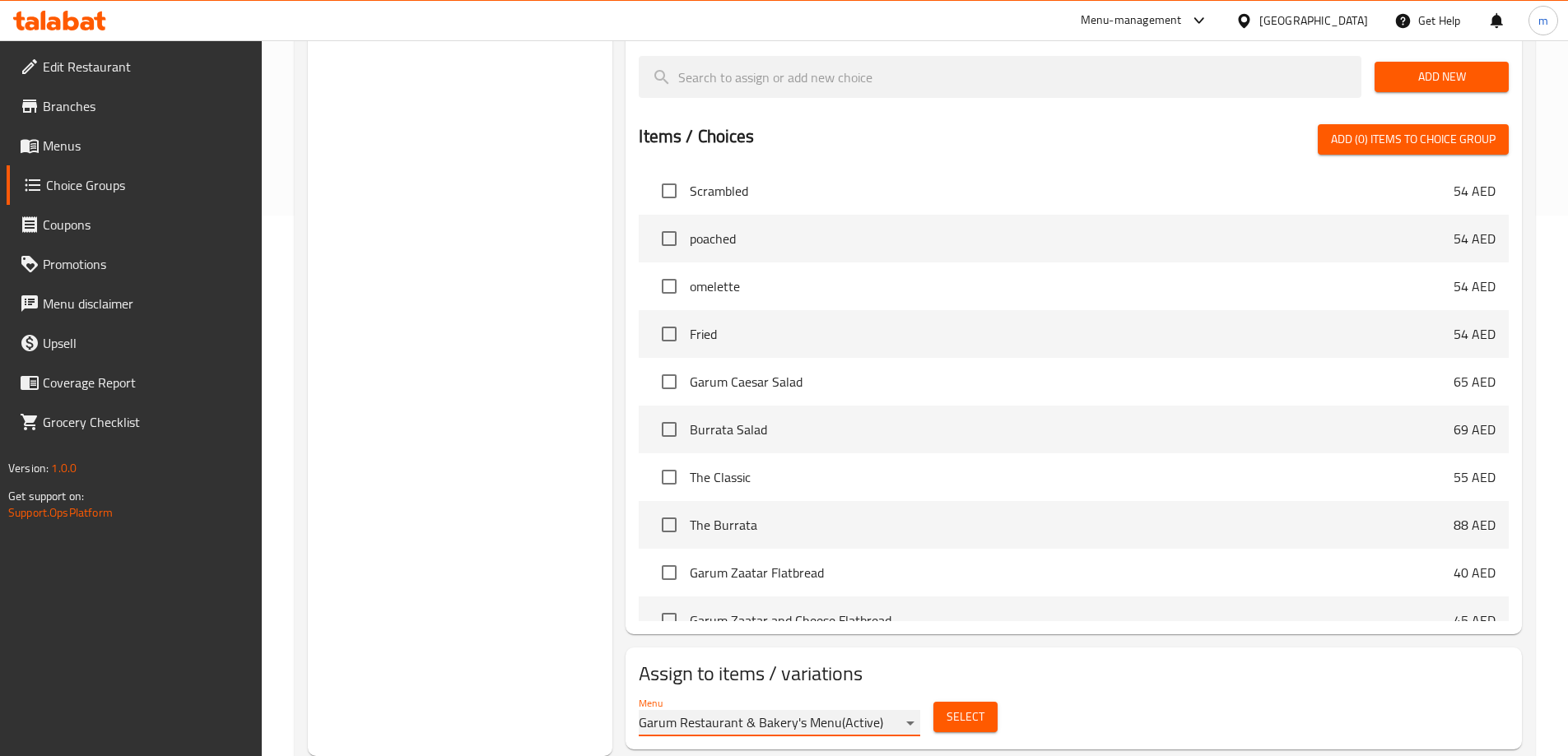
scroll to position [129, 0]
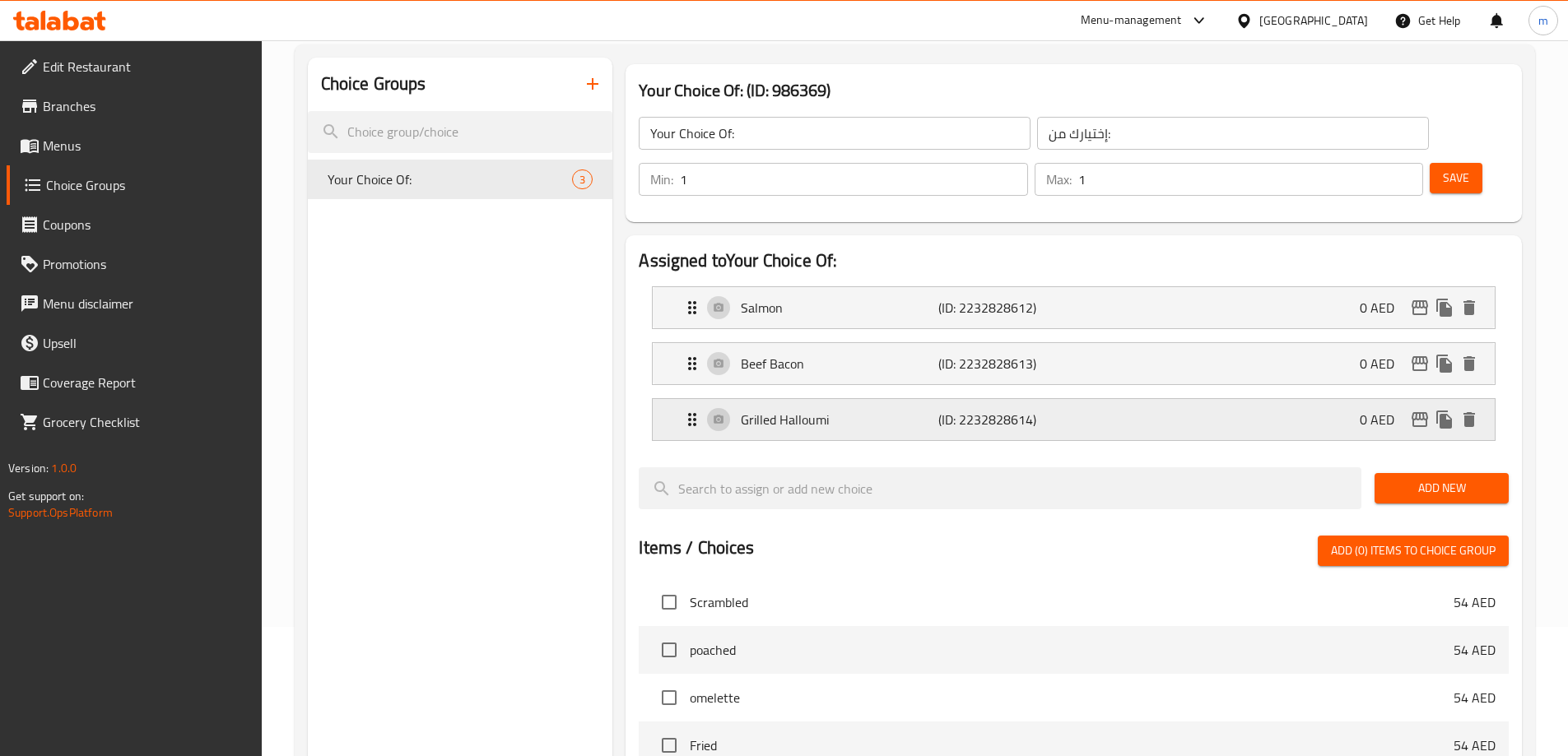
click at [1097, 399] on div "Grilled Halloumi (ID: 2232828614) 0 AED" at bounding box center [1078, 420] width 792 height 41
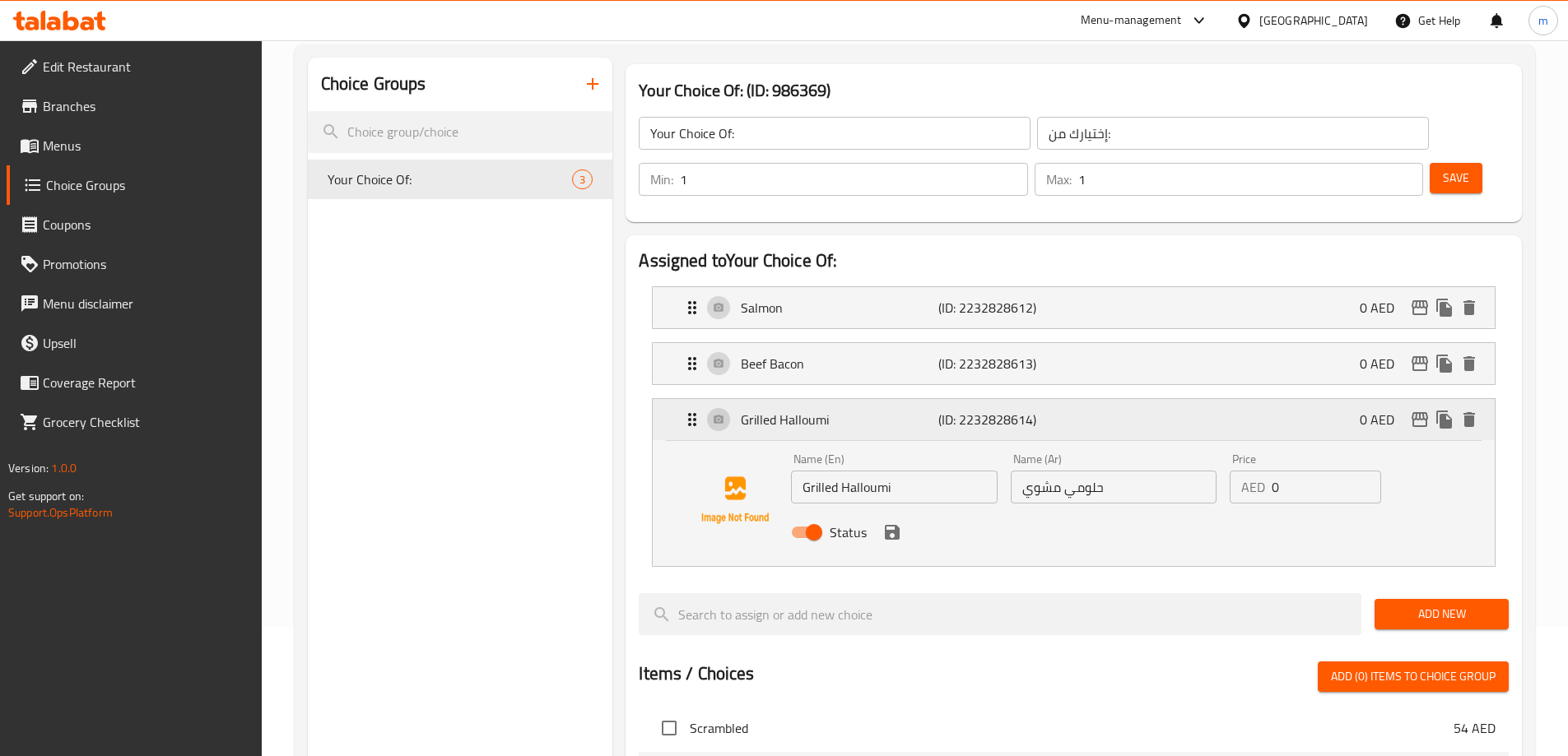
click at [1096, 399] on div "Grilled Halloumi (ID: 2232828614) 0 AED" at bounding box center [1078, 420] width 792 height 41
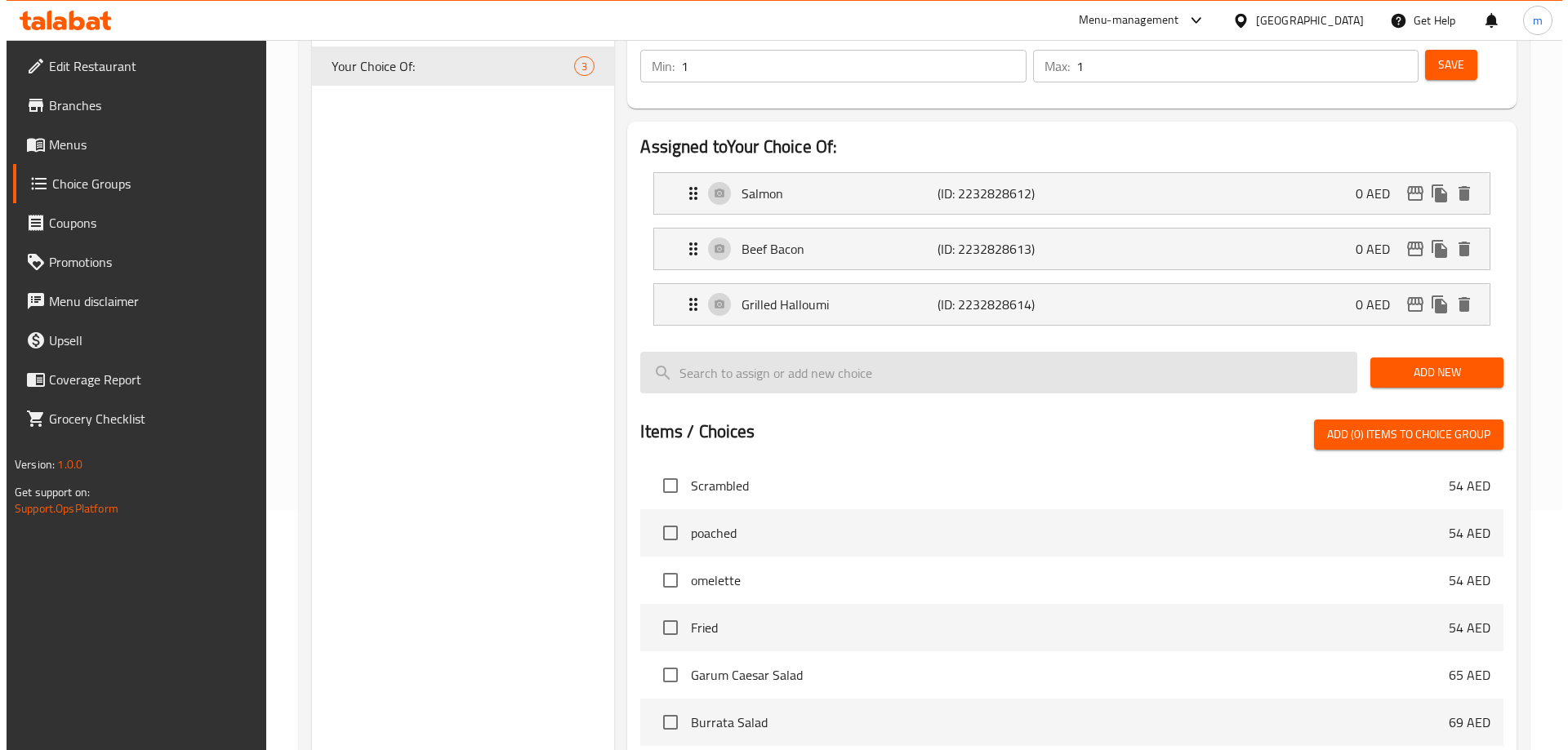
scroll to position [537, 0]
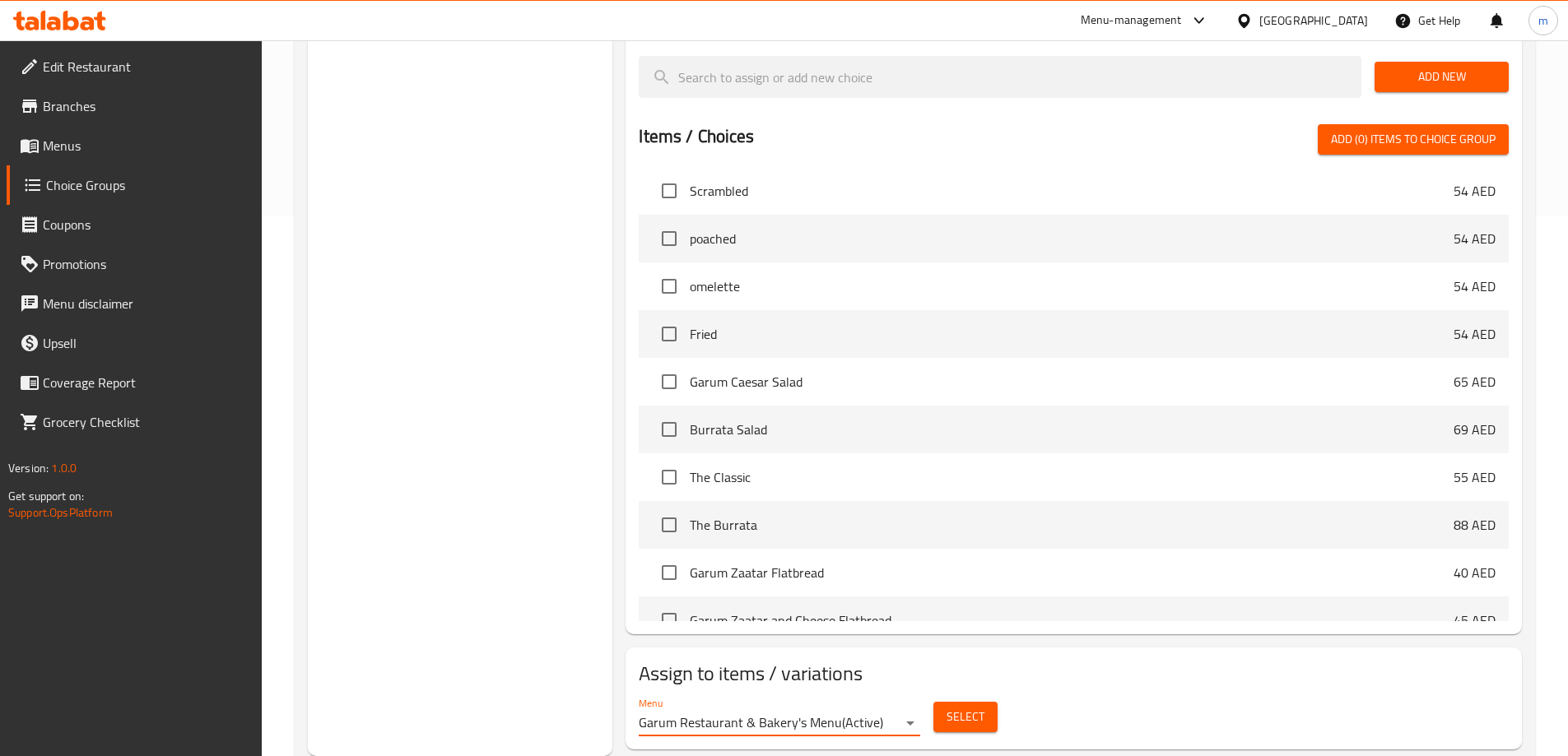
click at [979, 707] on span "Select" at bounding box center [965, 717] width 38 height 20
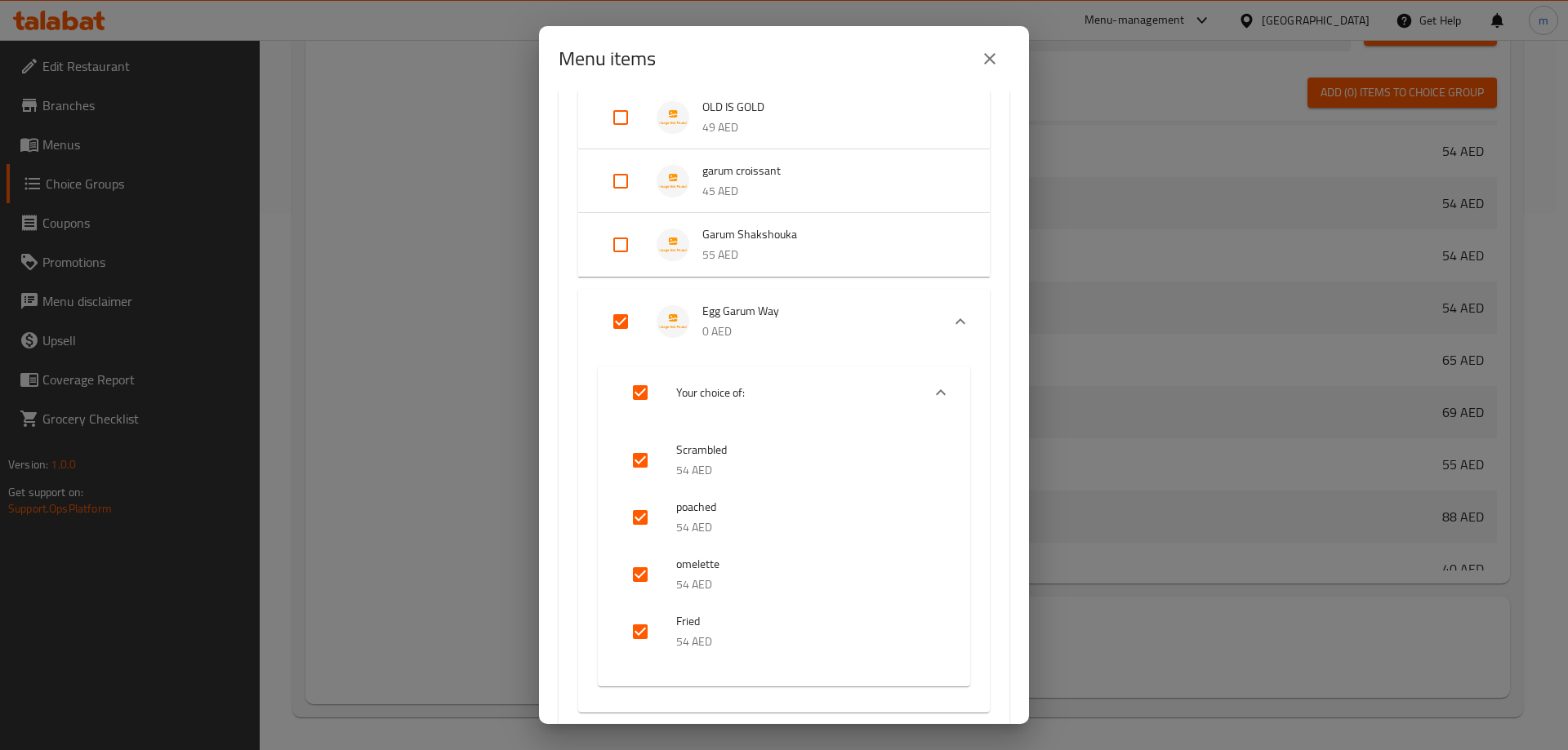
scroll to position [408, 0]
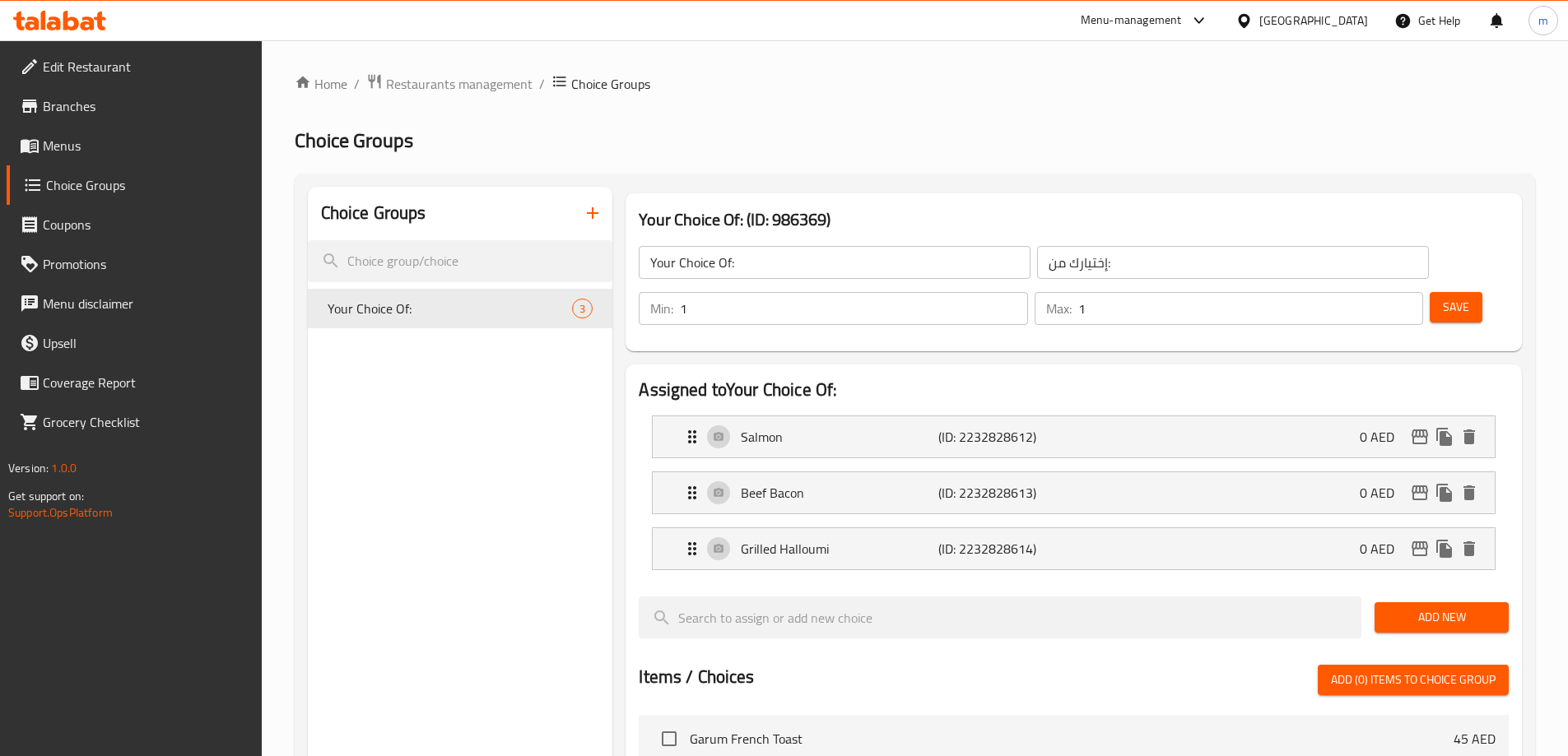
click at [104, 141] on span "Menus" at bounding box center [145, 145] width 206 height 20
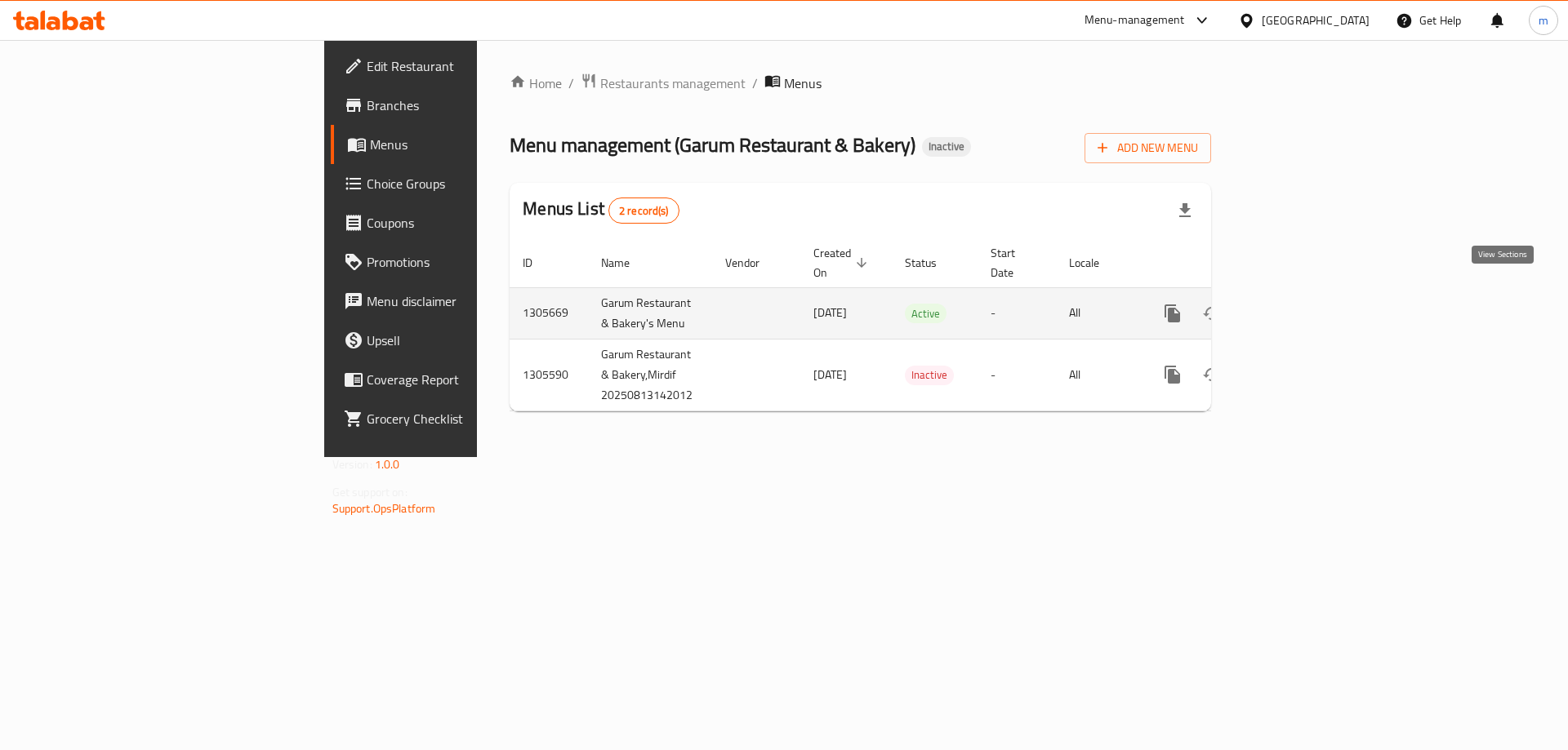
click at [1310, 297] on link "enhanced table" at bounding box center [1291, 313] width 40 height 40
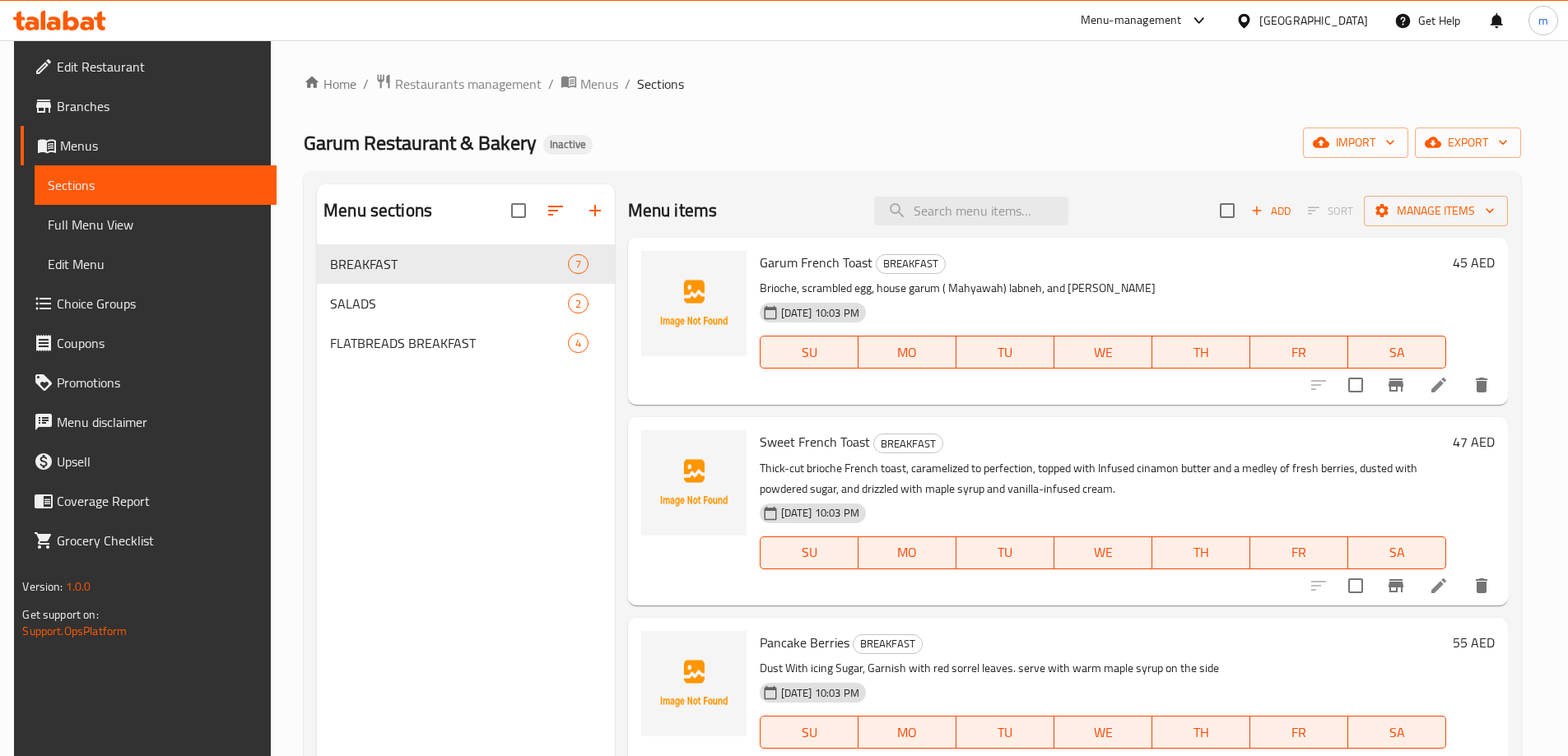
click at [187, 232] on span "Full Menu View" at bounding box center [155, 224] width 215 height 20
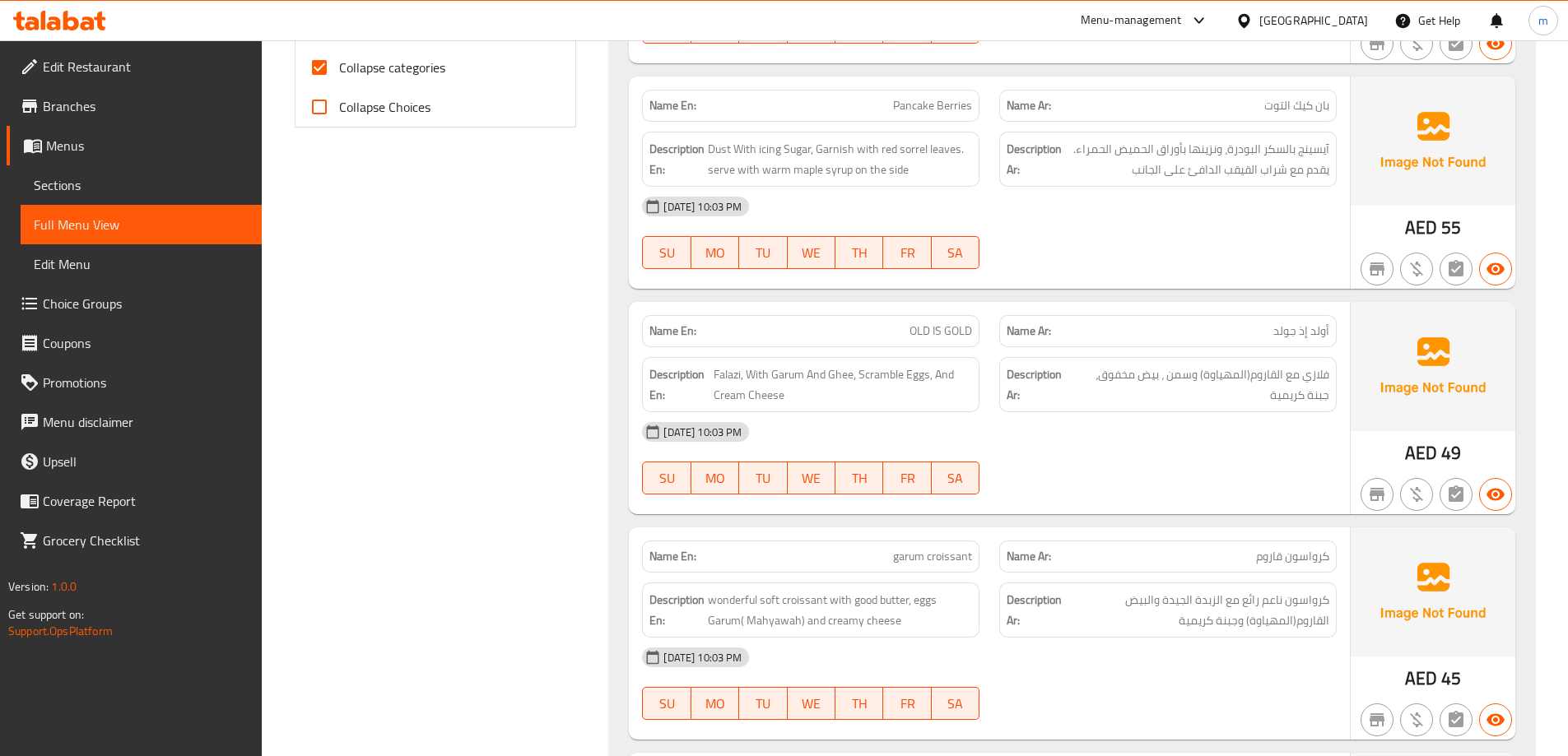
scroll to position [411, 0]
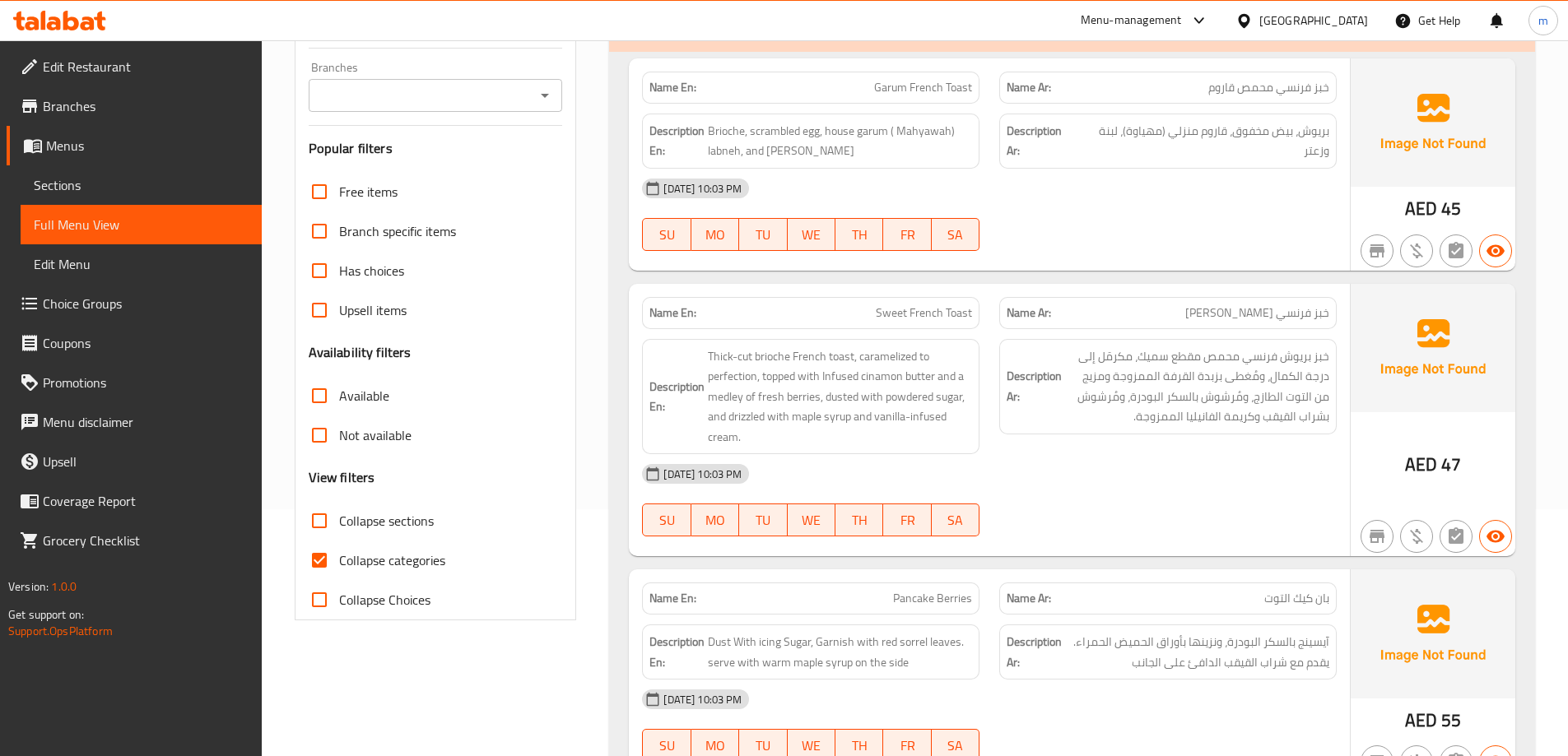
click at [384, 560] on span "Collapse categories" at bounding box center [392, 560] width 106 height 20
click at [339, 560] on input "Collapse categories" at bounding box center [319, 561] width 40 height 40
checkbox input "false"
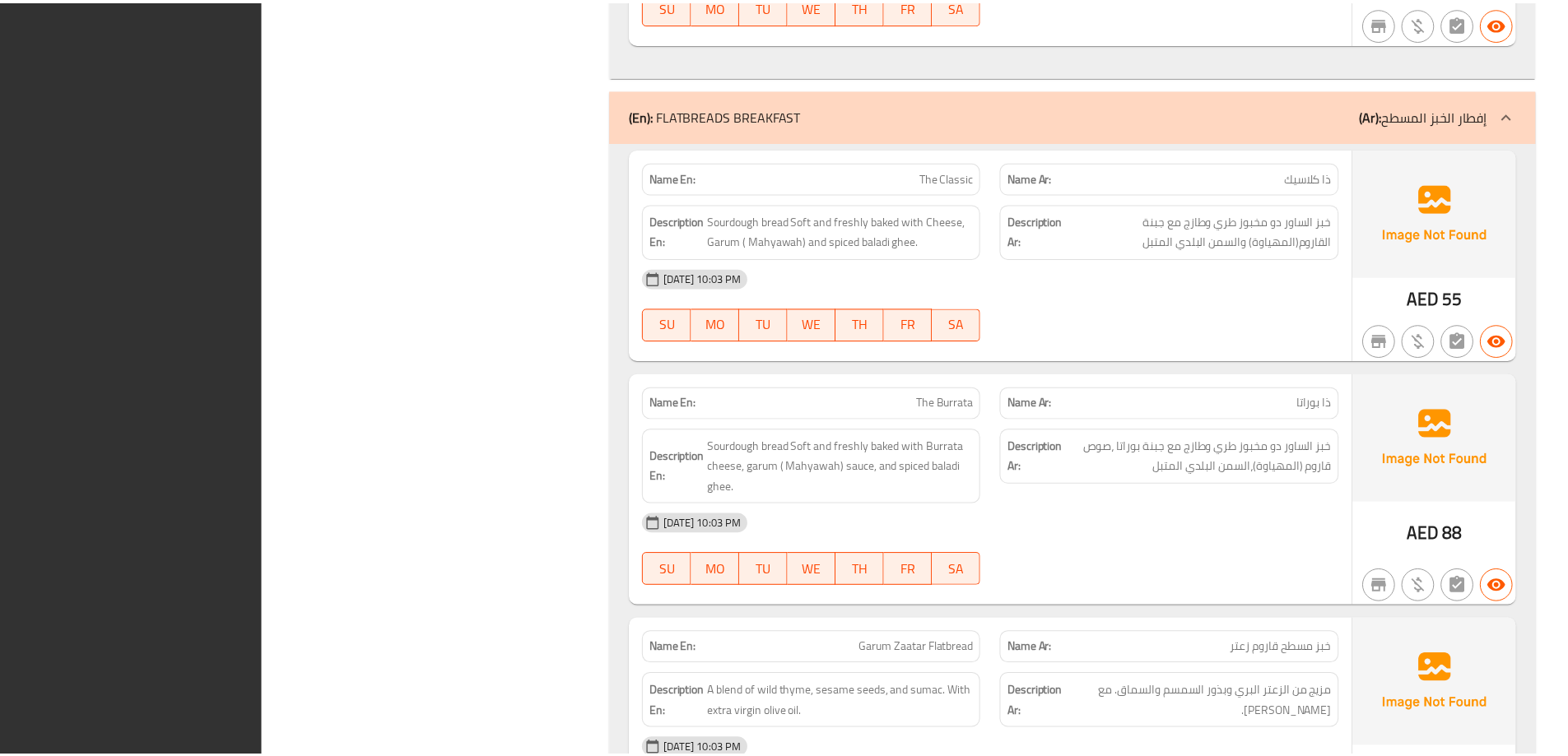
scroll to position [3973, 0]
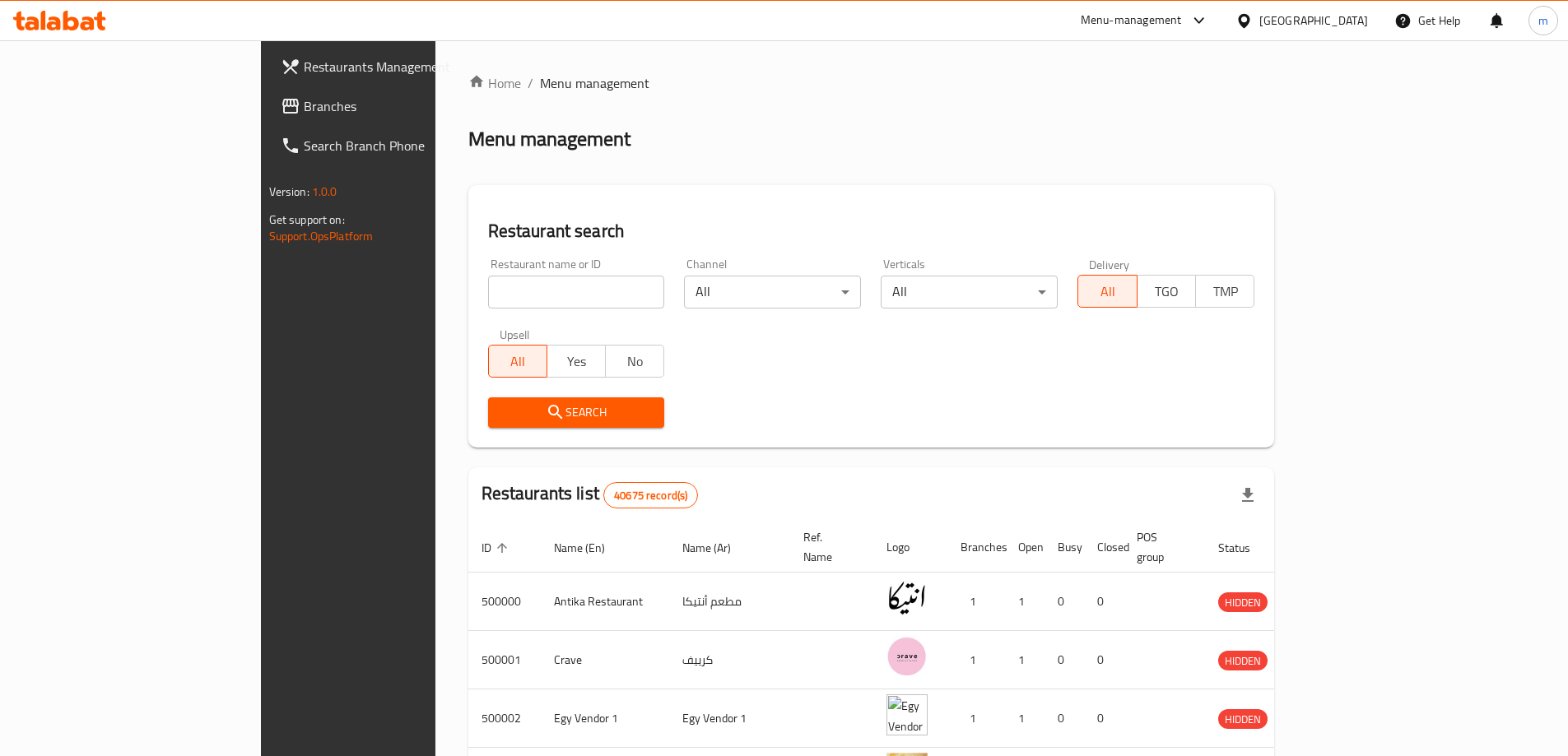
click at [304, 100] on span "Branches" at bounding box center [407, 105] width 206 height 20
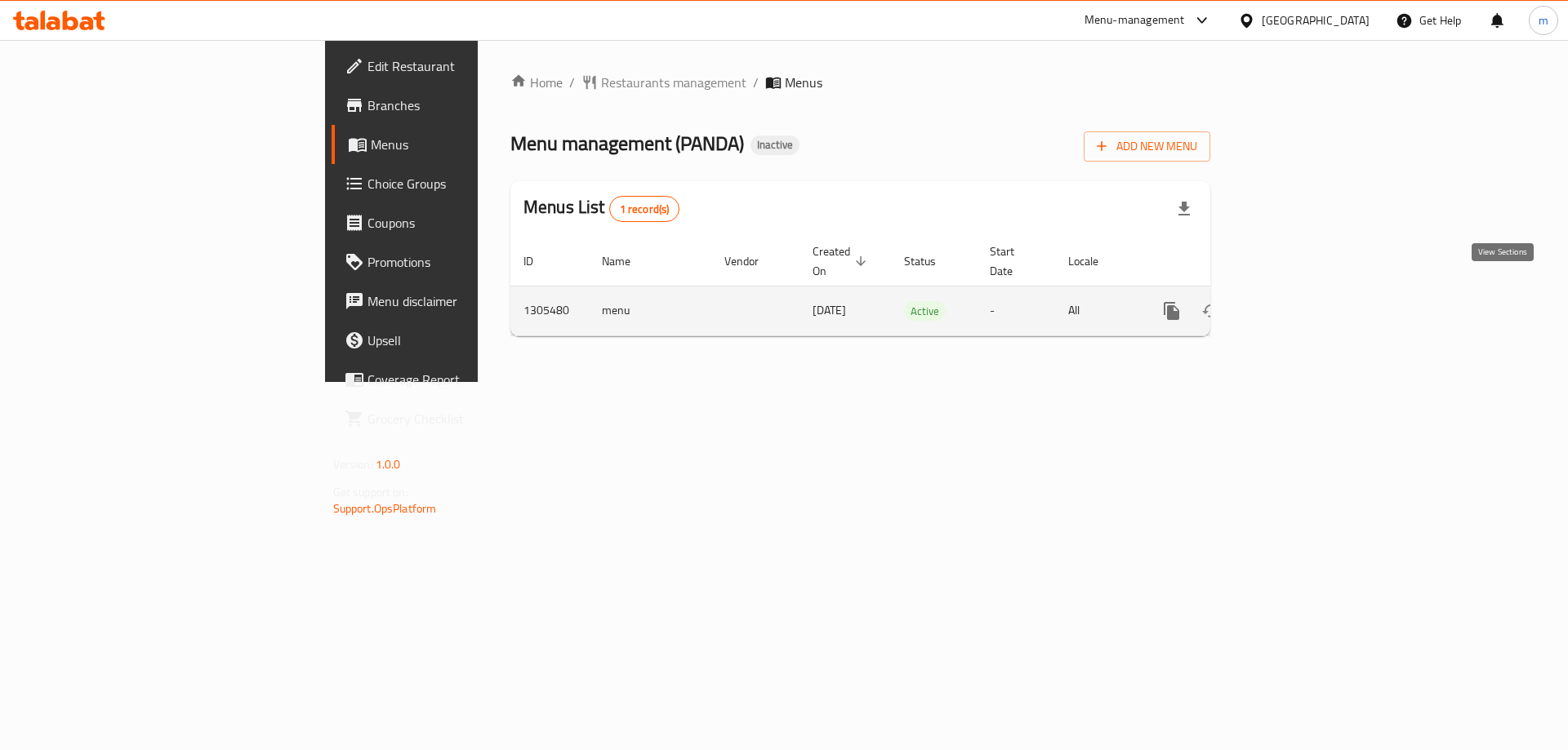
click at [1299, 302] on icon "enhanced table" at bounding box center [1289, 311] width 19 height 19
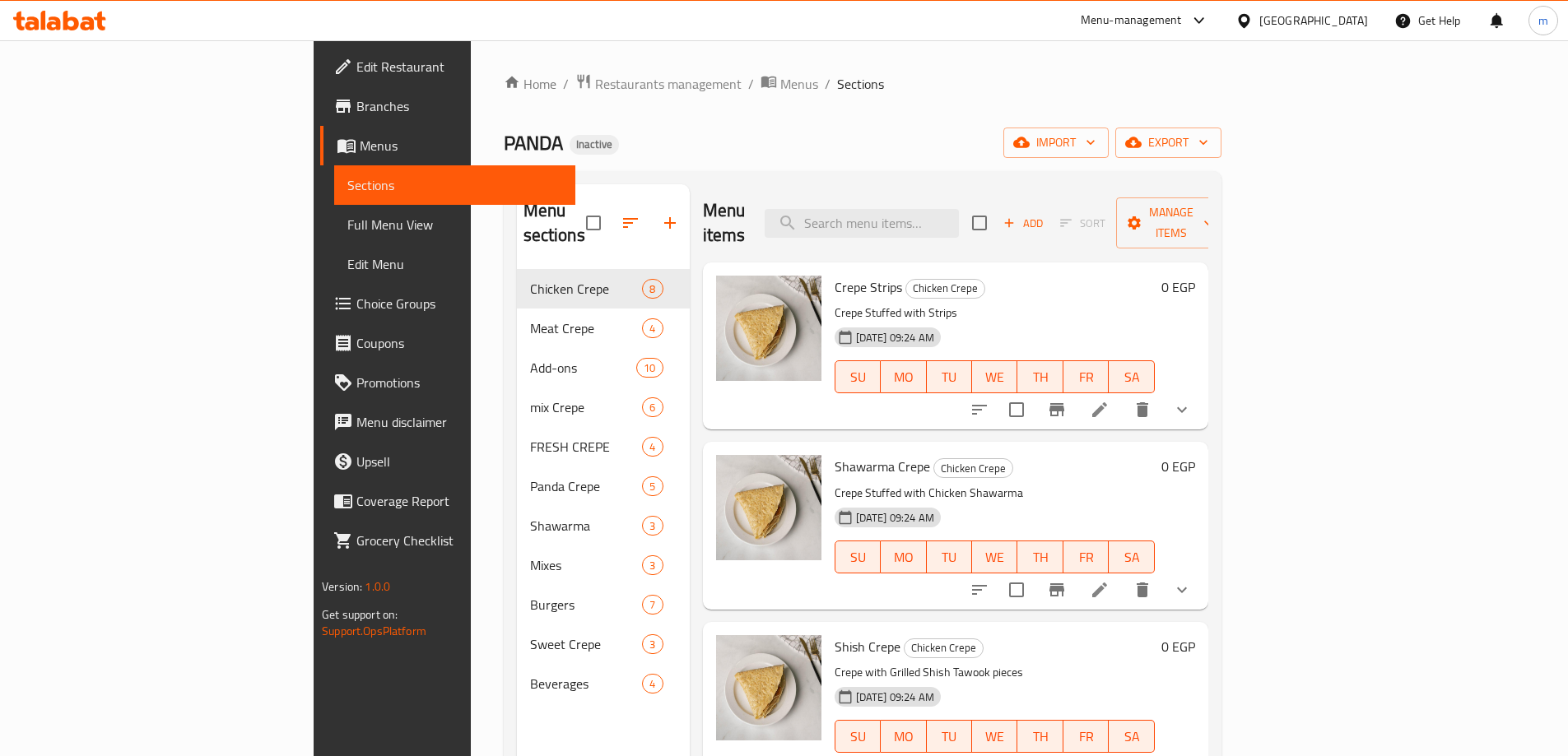
click at [347, 229] on span "Full Menu View" at bounding box center [454, 224] width 215 height 20
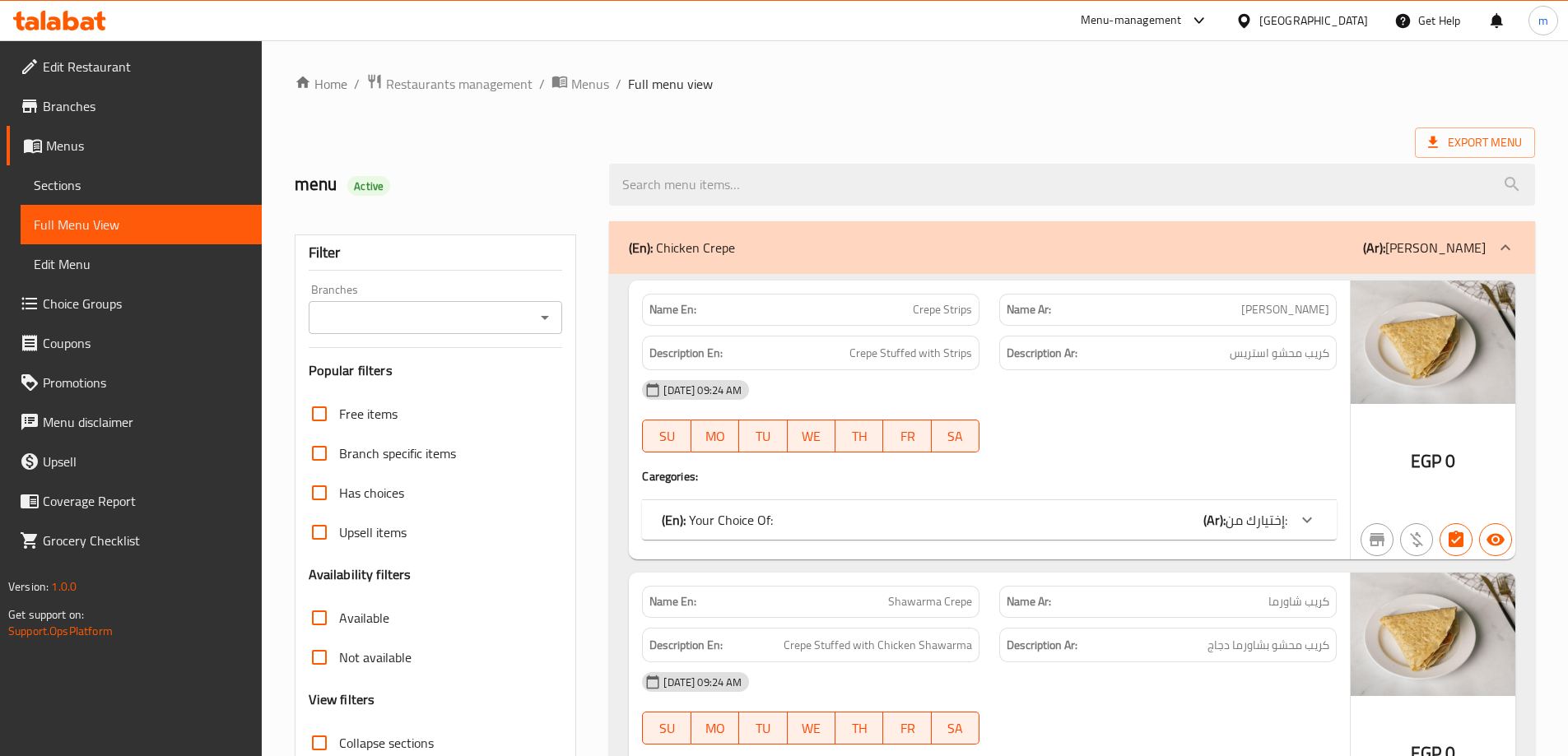
scroll to position [82, 0]
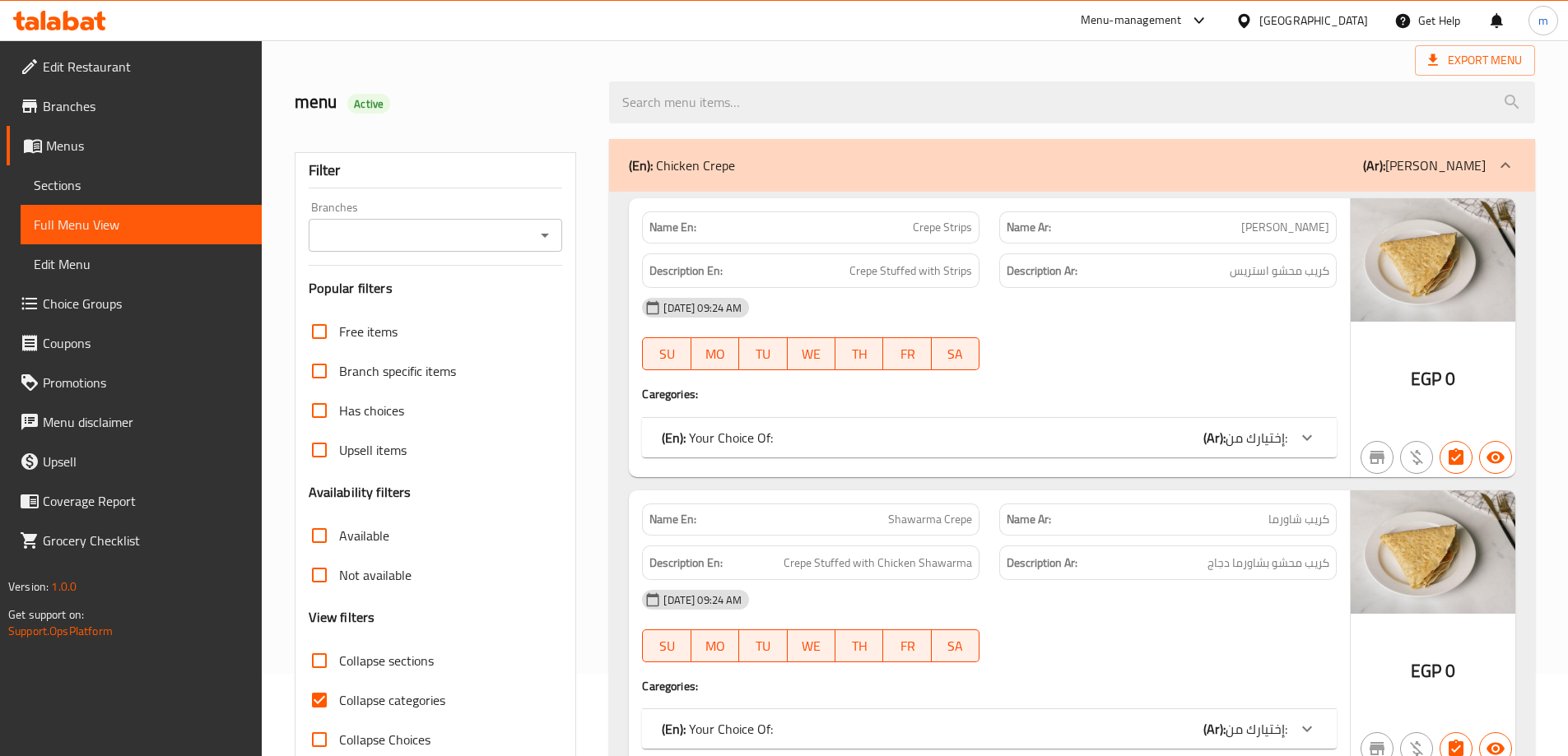
click at [415, 702] on span "Collapse categories" at bounding box center [392, 700] width 106 height 20
click at [339, 702] on input "Collapse categories" at bounding box center [319, 700] width 40 height 40
checkbox input "false"
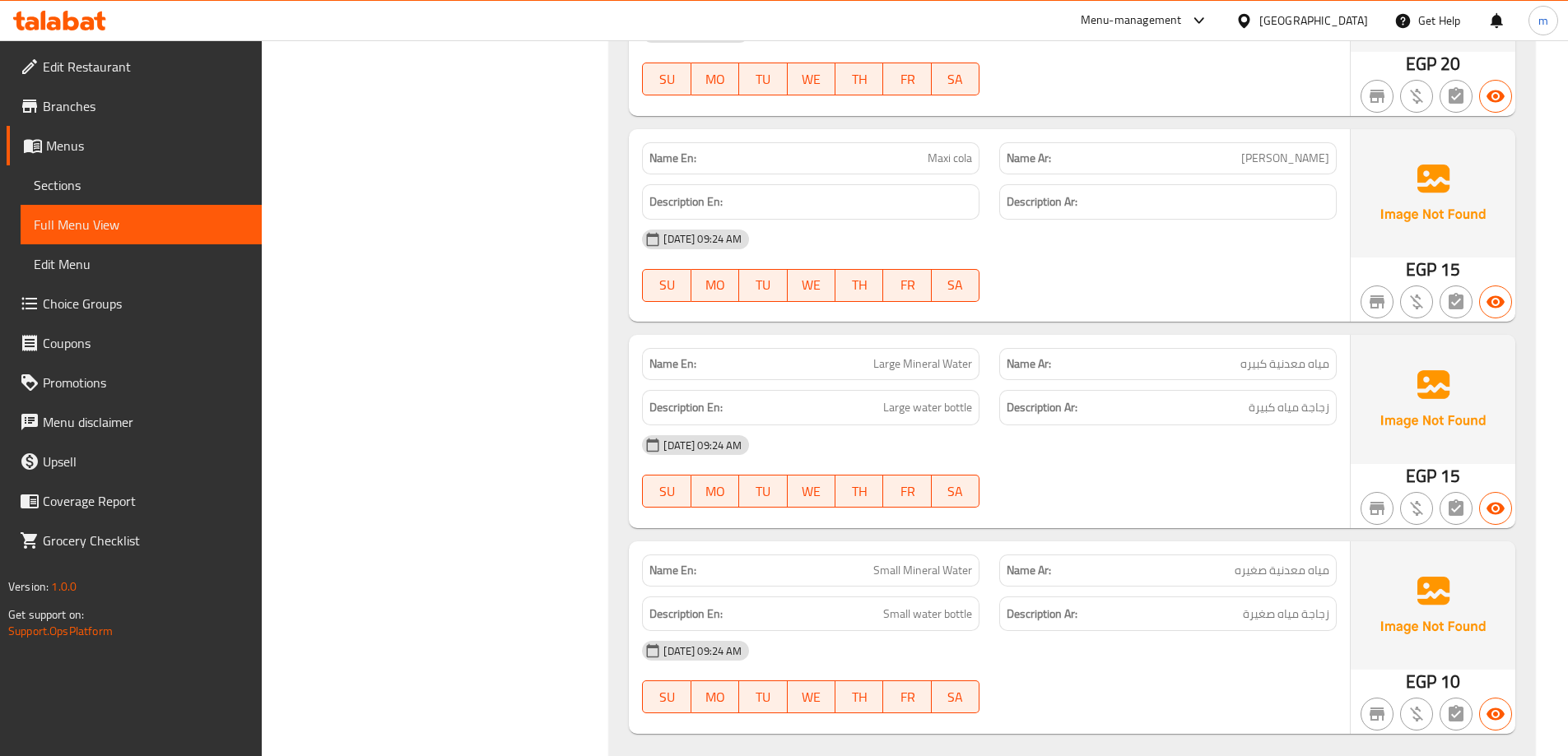
scroll to position [16938, 0]
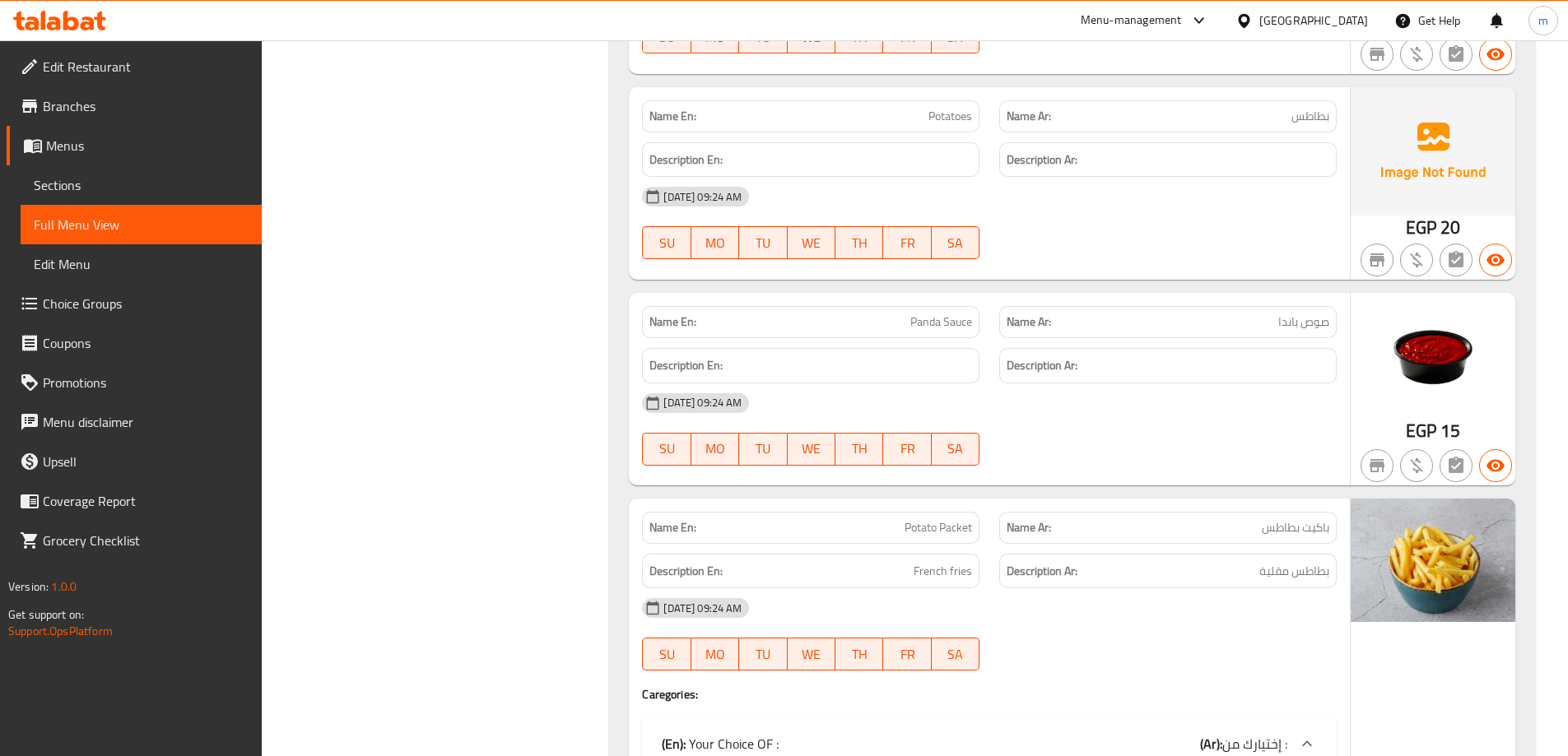
drag, startPoint x: 527, startPoint y: 298, endPoint x: 522, endPoint y: 69, distance: 229.1
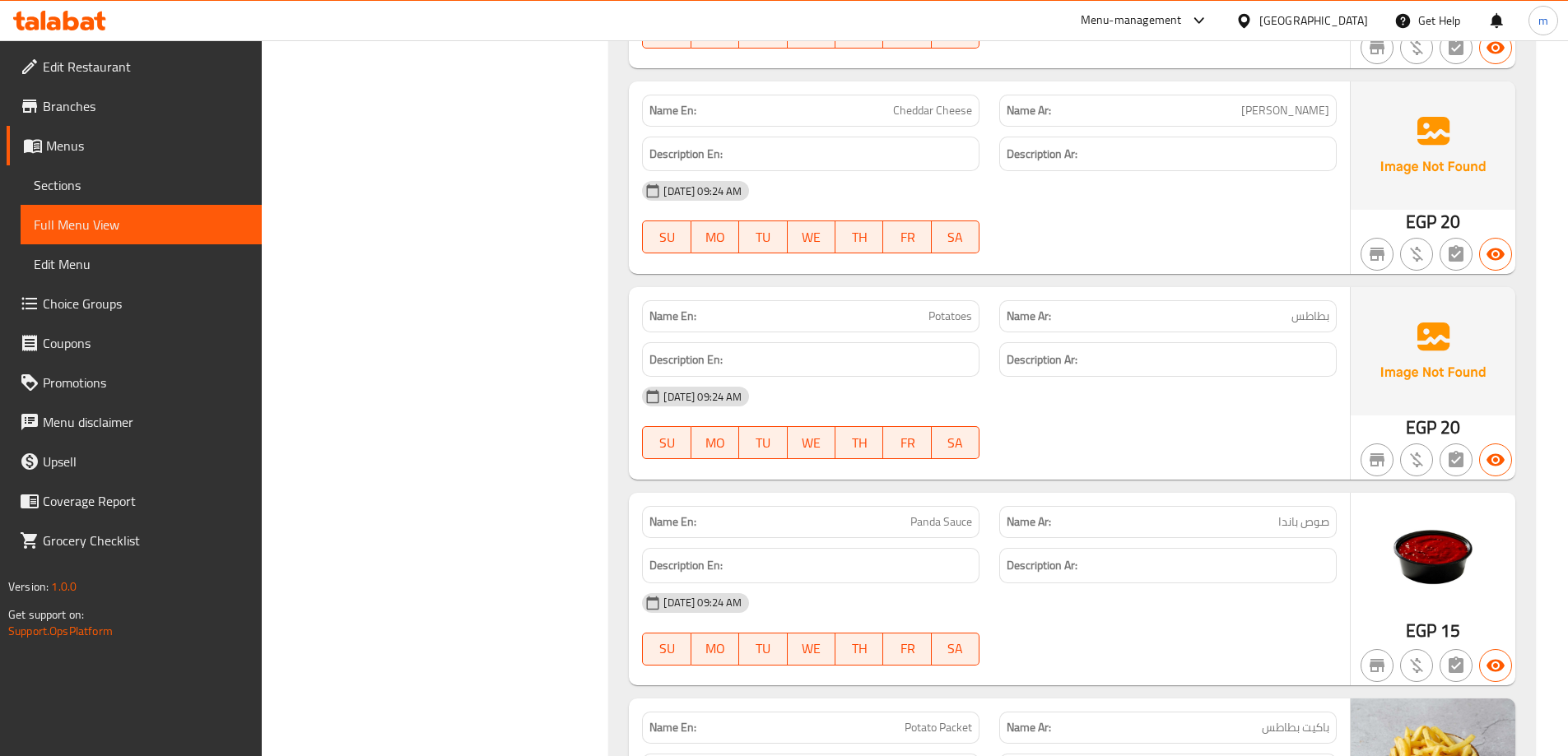
click at [138, 190] on span "Sections" at bounding box center [141, 184] width 215 height 20
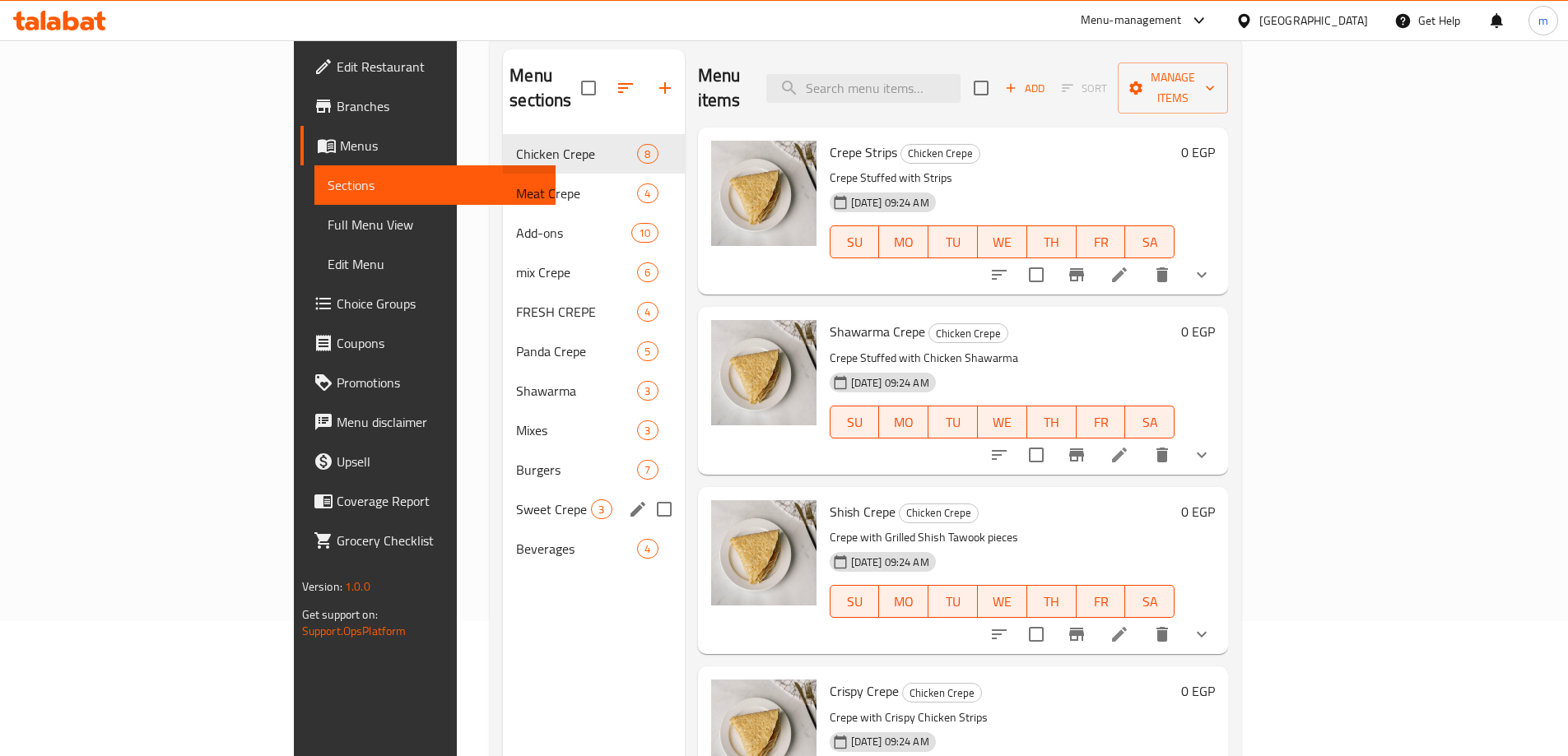
scroll to position [165, 0]
